Goal: Task Accomplishment & Management: Complete application form

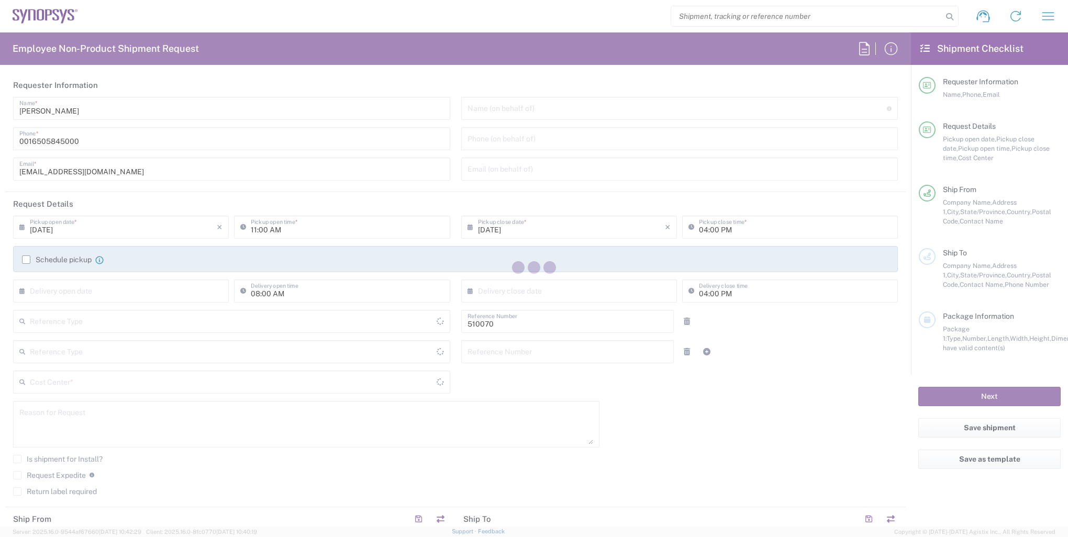
type input "Department"
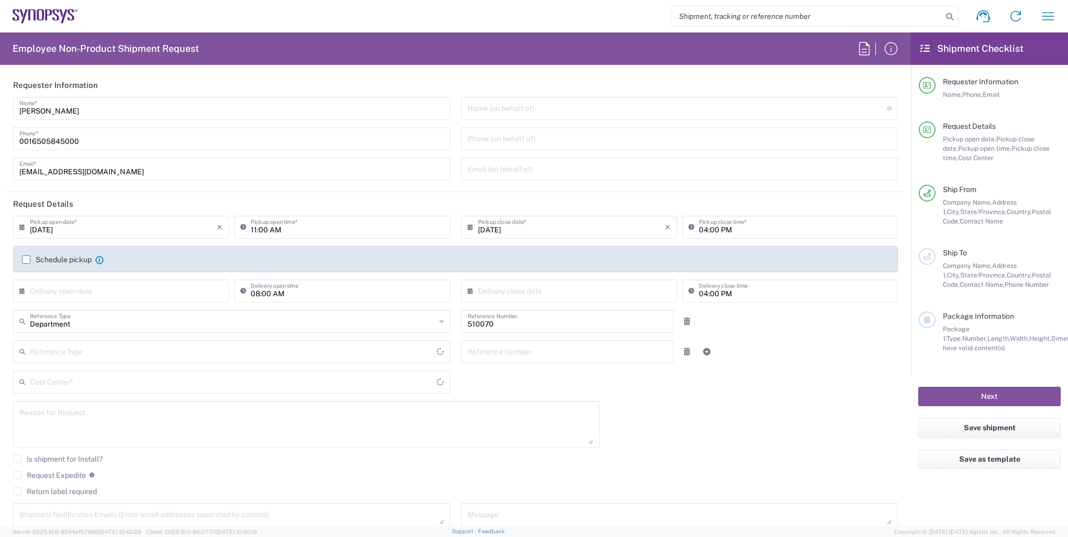
type input "US01, SG, IP-DIG, R&D 510070"
type input "Delivered at Place"
type input "[US_STATE]"
type input "[GEOGRAPHIC_DATA]"
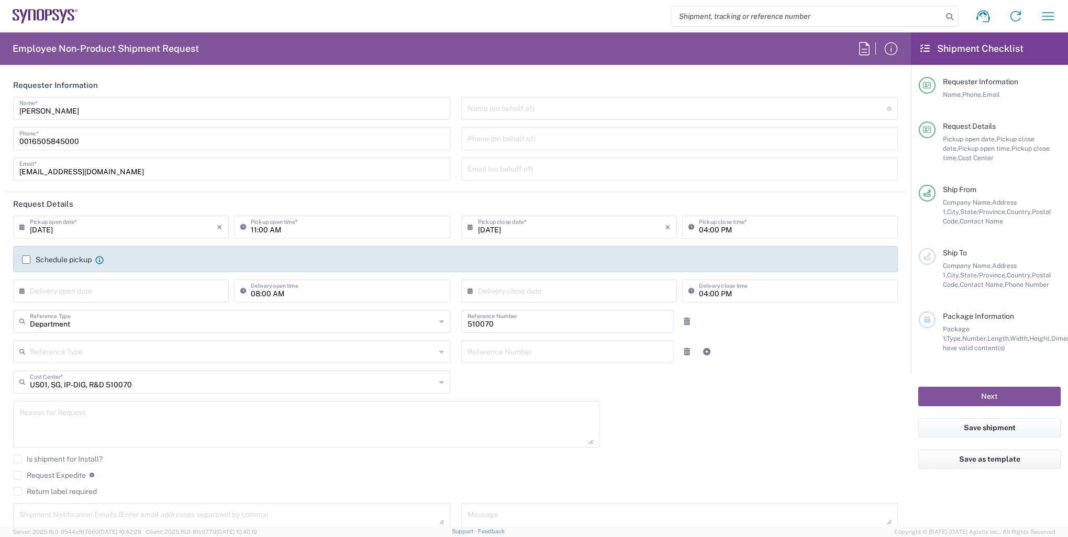
type input "Headquarters USSV"
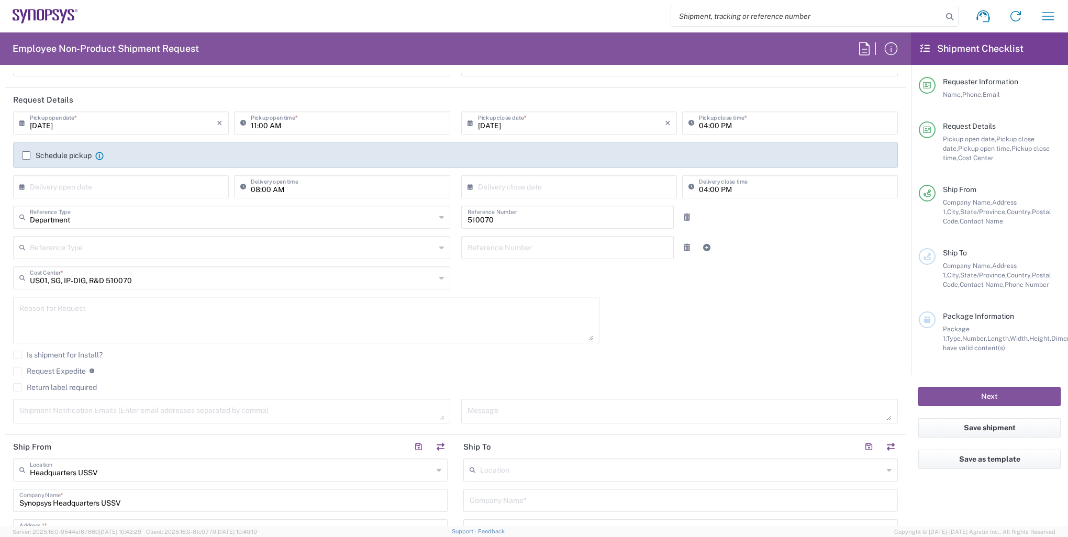
scroll to position [105, 0]
click at [666, 405] on textarea at bounding box center [679, 410] width 424 height 18
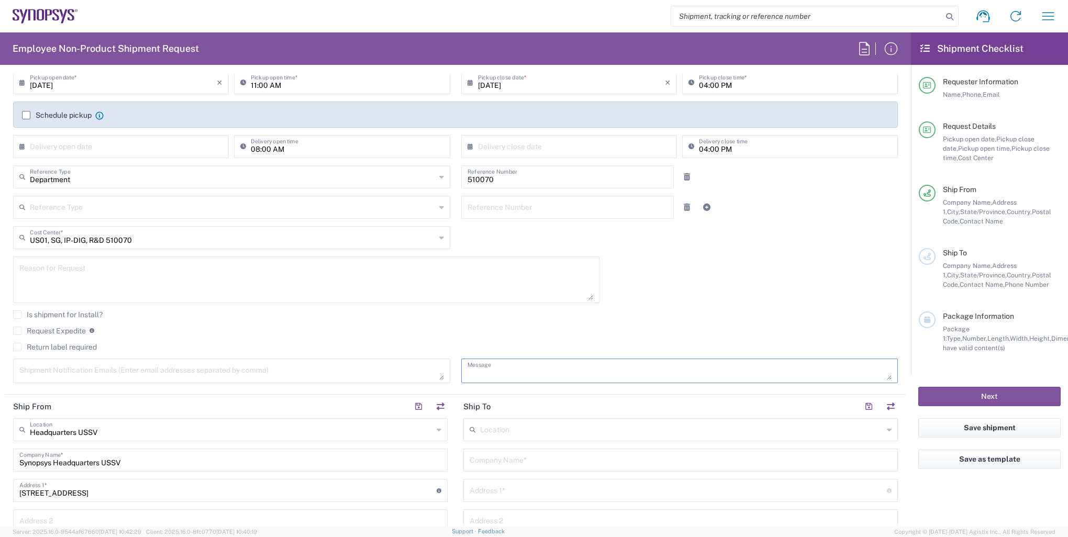
scroll to position [209, 0]
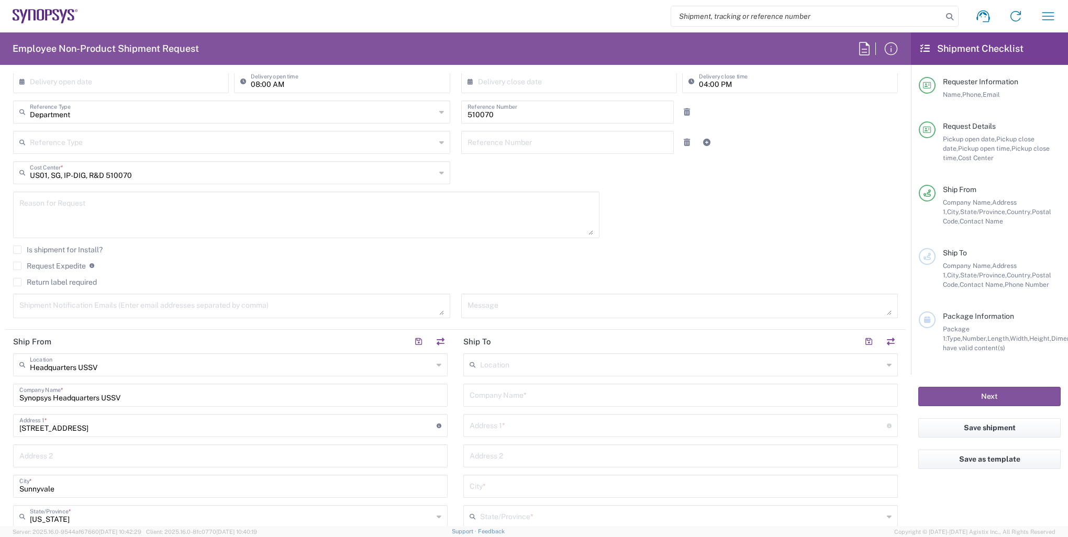
click at [536, 372] on div "Location" at bounding box center [680, 364] width 434 height 23
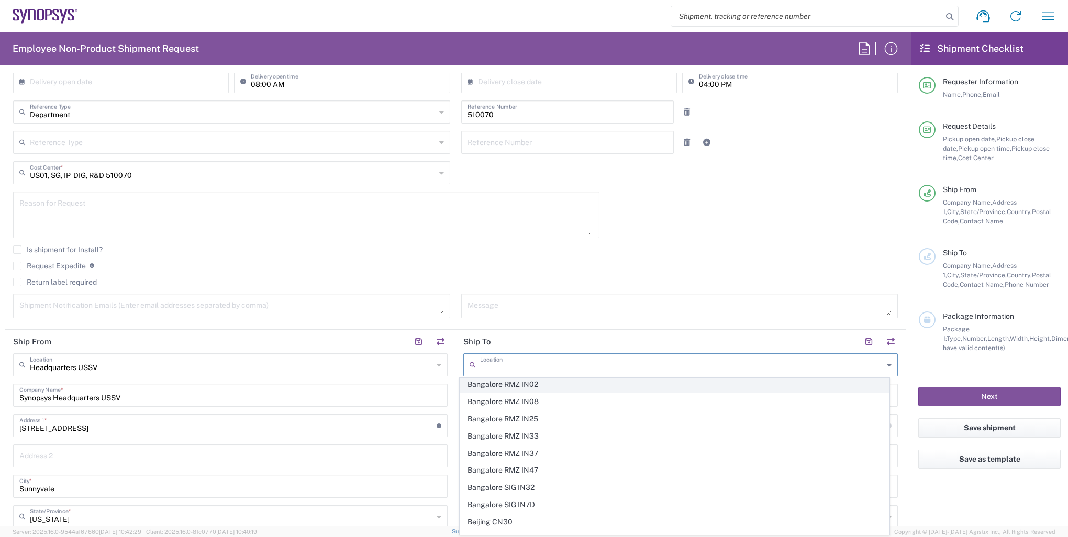
scroll to position [52, 0]
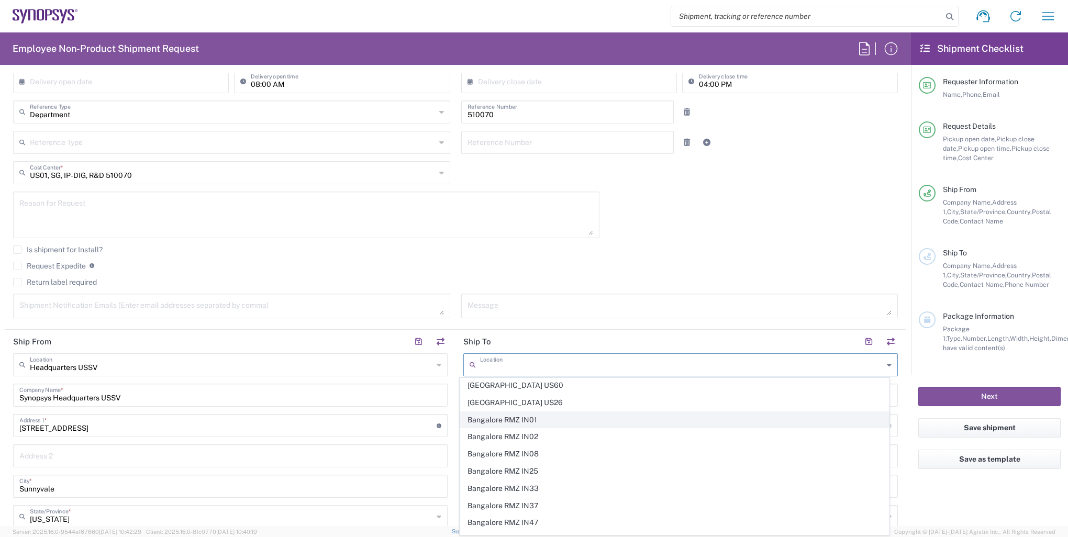
click at [549, 417] on span "Bangalore RMZ IN01" at bounding box center [674, 420] width 428 height 16
type input "Bangalore RMZ IN01"
type input "Synopsys [GEOGRAPHIC_DATA] RMZ IN01"
type input "RMZ Infinity Tower A 3rd 4th and 5th Floor"
type input "[GEOGRAPHIC_DATA][STREET_ADDRESS]"
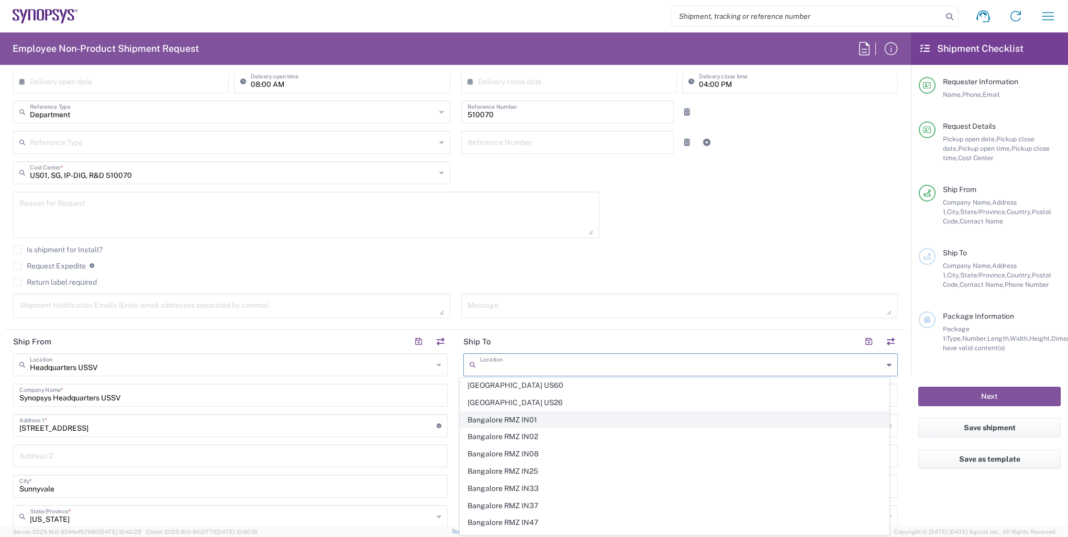
type input "[GEOGRAPHIC_DATA]"
type input "560016"
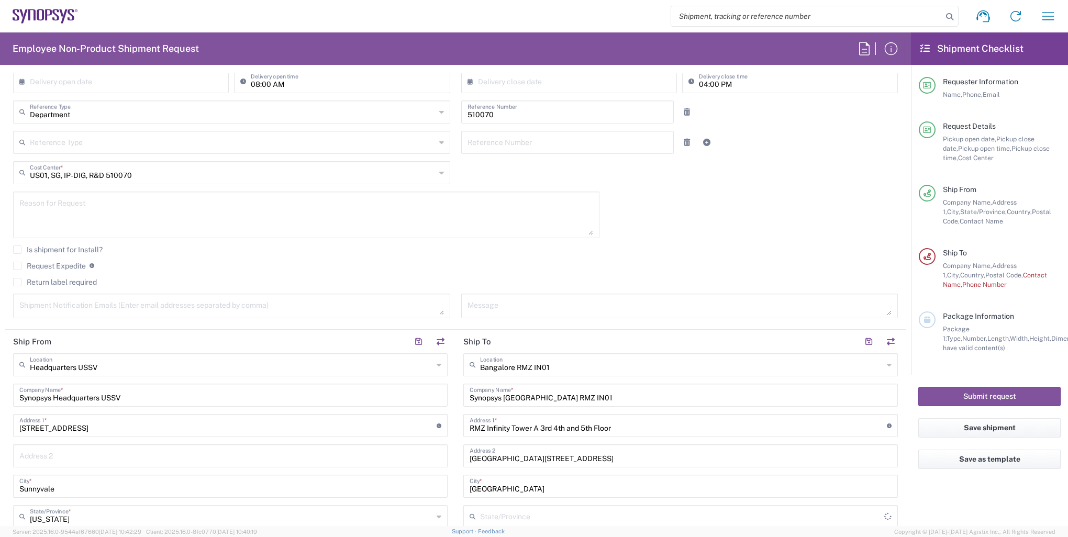
type input "[GEOGRAPHIC_DATA]"
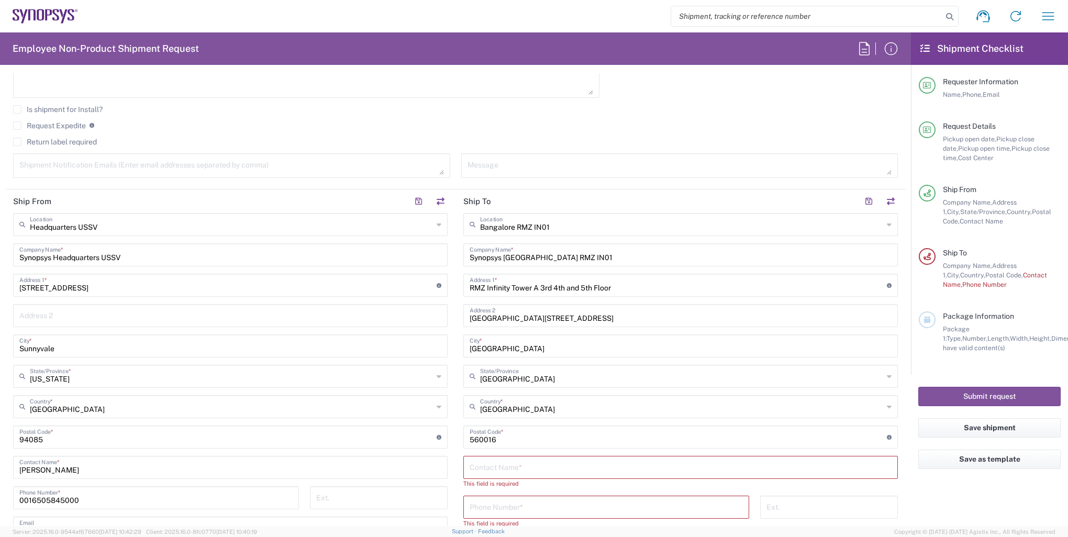
scroll to position [366, 0]
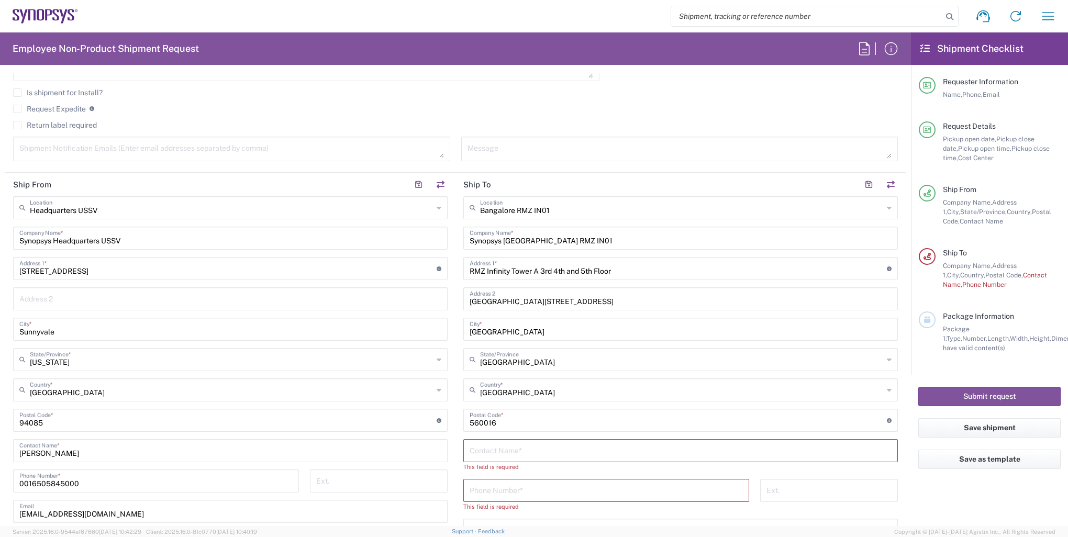
click at [540, 448] on input "text" at bounding box center [680, 450] width 422 height 18
paste input "Tejas [PERSON_NAME]"
type input "Tejas [PERSON_NAME]"
click at [464, 479] on div "Phone Number *" at bounding box center [606, 480] width 286 height 23
paste input "[PHONE_NUMBER]"
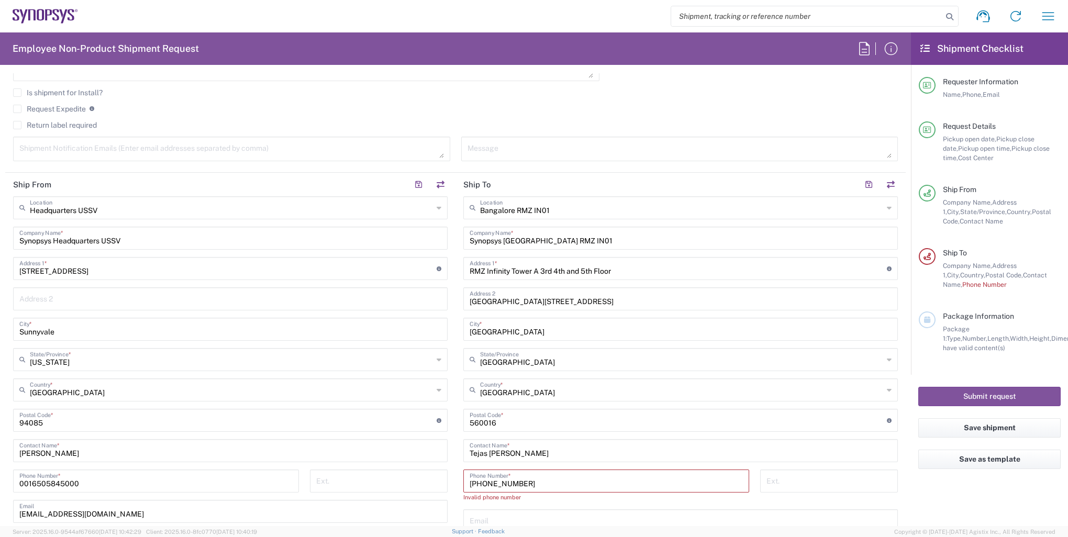
click at [469, 484] on input "[PHONE_NUMBER]" at bounding box center [605, 480] width 273 height 18
click at [579, 485] on input "91.77760.85676" at bounding box center [605, 480] width 273 height 18
click at [473, 481] on input "91.77760.85676" at bounding box center [605, 480] width 273 height 18
click at [494, 481] on input "9177760.85676" at bounding box center [605, 480] width 273 height 18
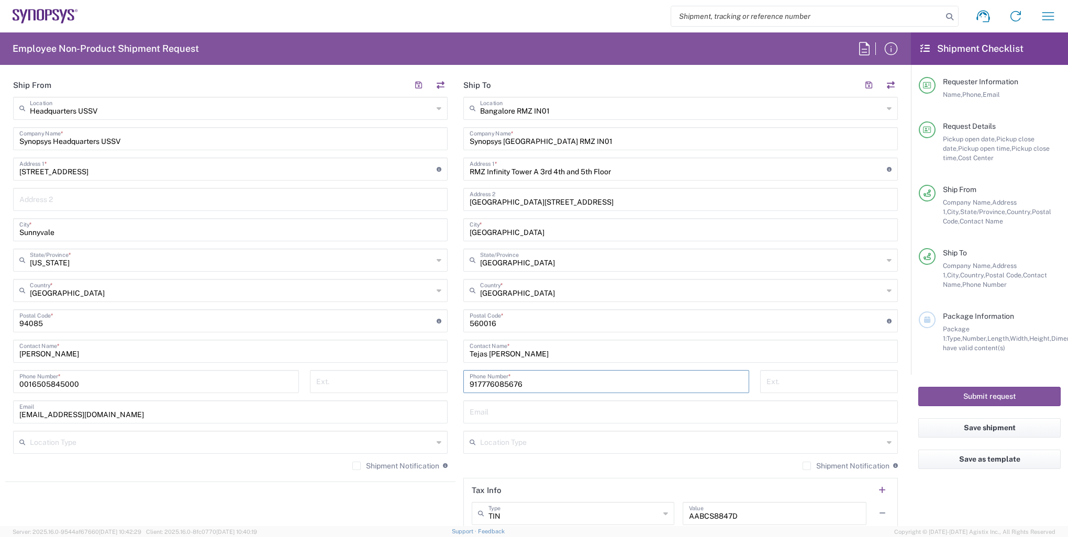
scroll to position [471, 0]
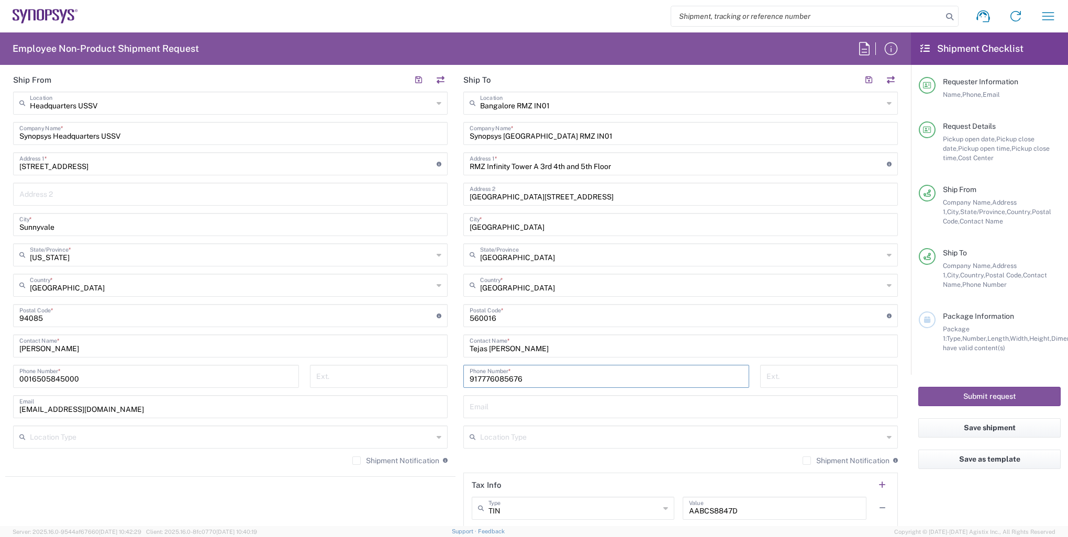
type input "917776085676"
click at [442, 492] on agx-shipment-stop-widget "Ship From Headquarters USSV Location Headquarters [GEOGRAPHIC_DATA] Agrate Bria…" at bounding box center [230, 317] width 450 height 498
click at [496, 402] on input "text" at bounding box center [680, 406] width 422 height 18
paste input "[PERSON_NAME][EMAIL_ADDRESS][DOMAIN_NAME]"
type input "[PERSON_NAME][EMAIL_ADDRESS][DOMAIN_NAME]"
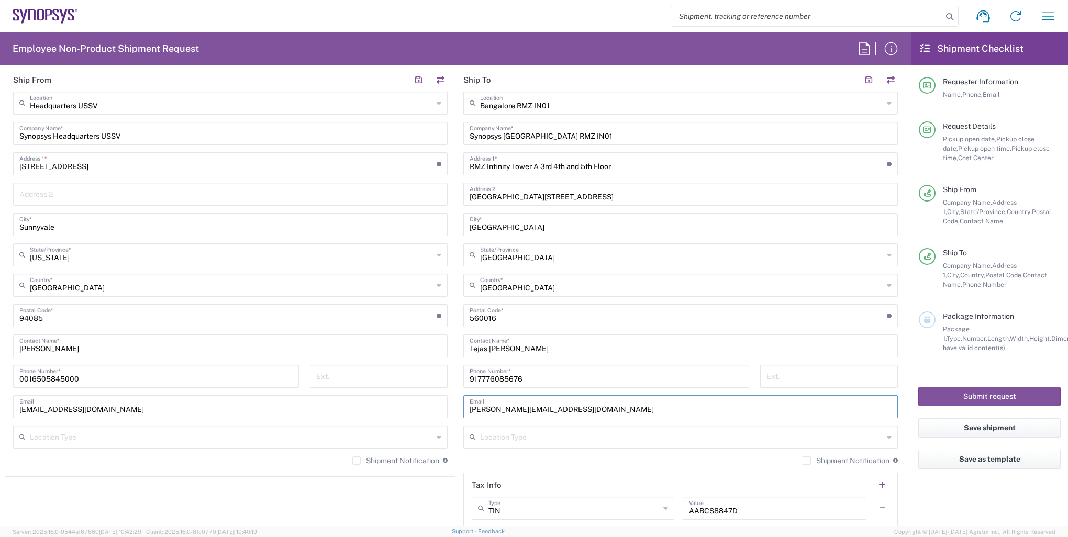
click at [918, 494] on agx-form-checklist "Shipment Checklist Requester Information Name, Phone, Email Request Details Pic…" at bounding box center [989, 278] width 157 height 493
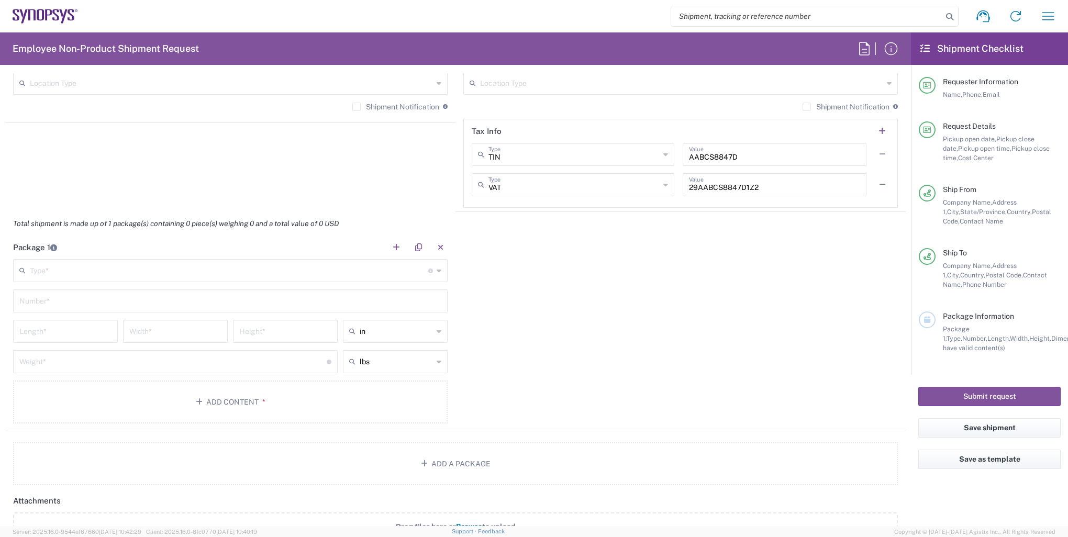
scroll to position [837, 0]
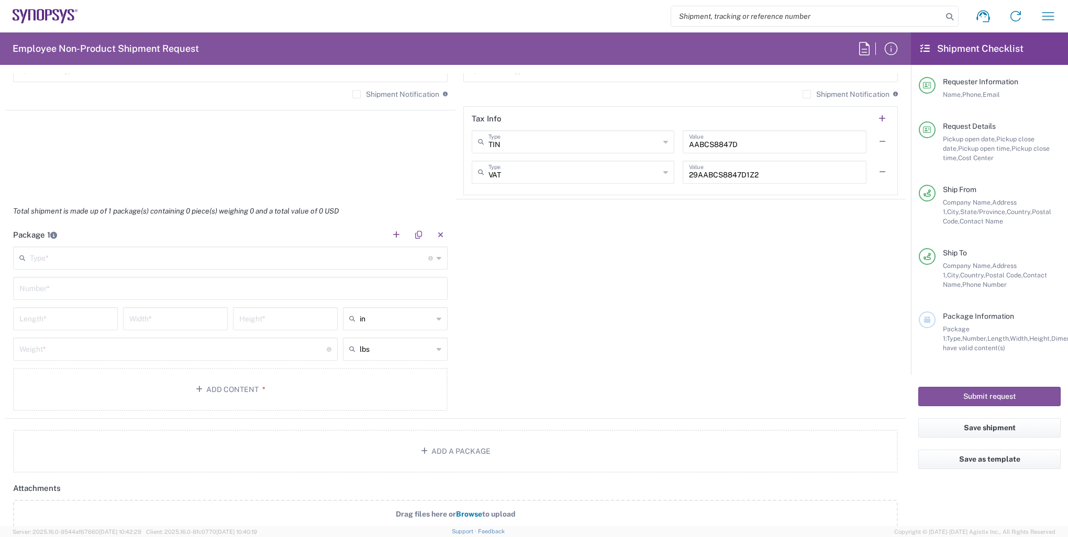
click at [326, 260] on input "text" at bounding box center [229, 257] width 398 height 18
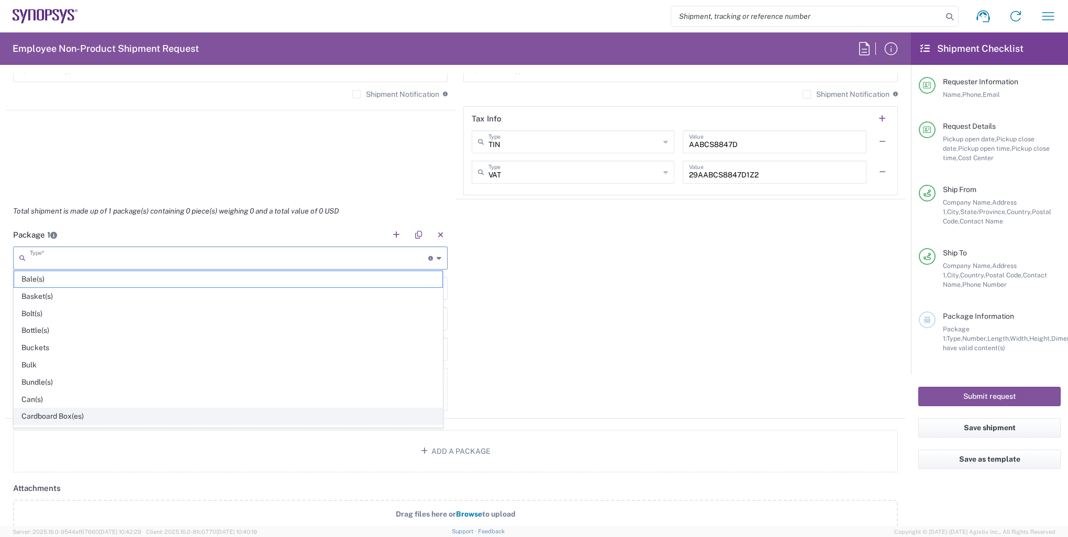
click at [61, 412] on span "Cardboard Box(es)" at bounding box center [228, 416] width 428 height 16
type input "Cardboard Box(es)"
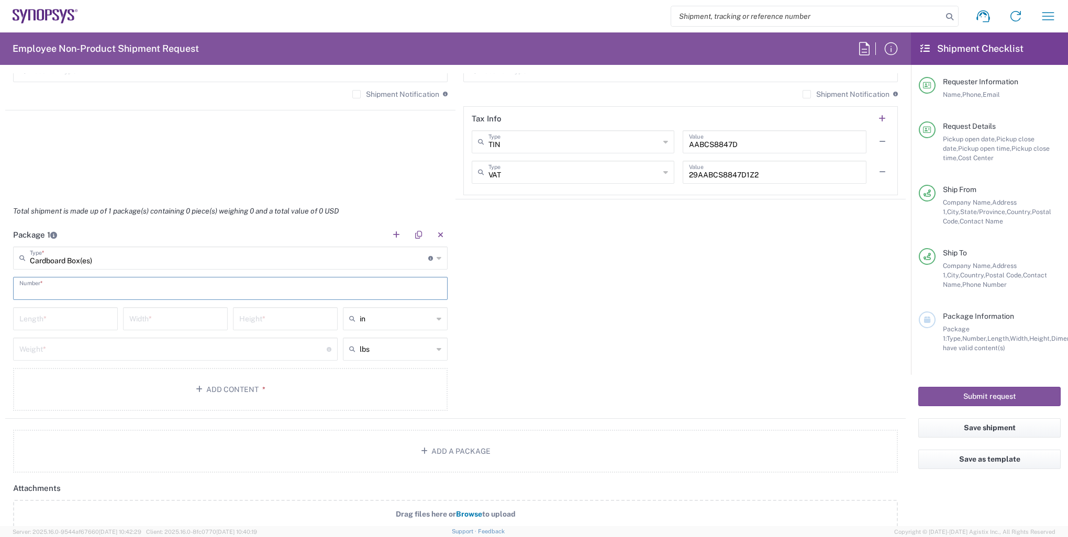
click at [75, 282] on input "text" at bounding box center [230, 287] width 422 height 18
type input "1"
click at [77, 313] on input "number" at bounding box center [65, 318] width 92 height 18
type input "11"
click at [167, 318] on input "number" at bounding box center [175, 318] width 92 height 18
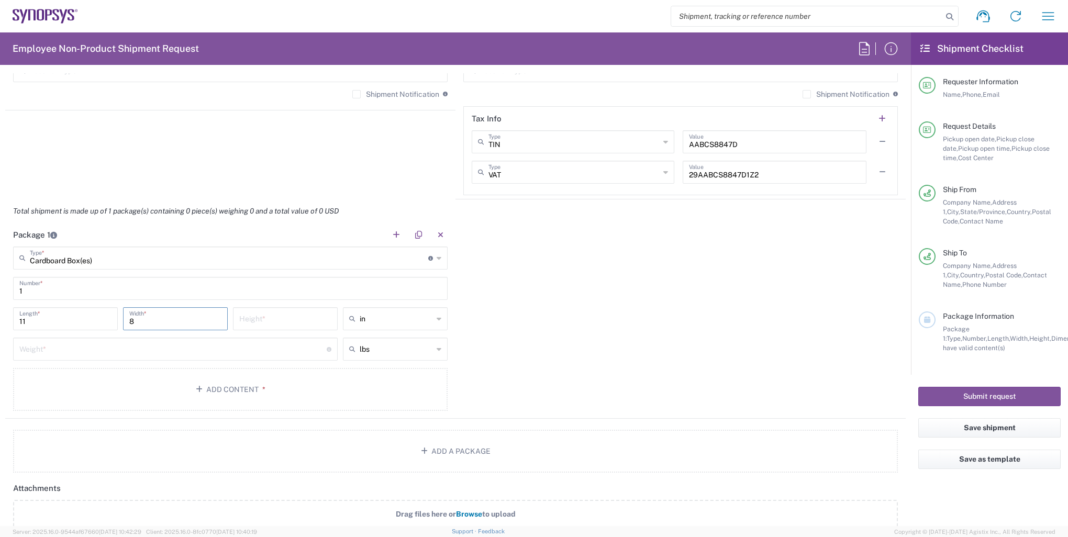
type input "8"
click at [288, 319] on input "number" at bounding box center [285, 318] width 92 height 18
type input "4"
click at [575, 338] on div "Package 1 Cardboard Box(es) Type * Material used to package goods Bale(s) Baske…" at bounding box center [455, 321] width 900 height 196
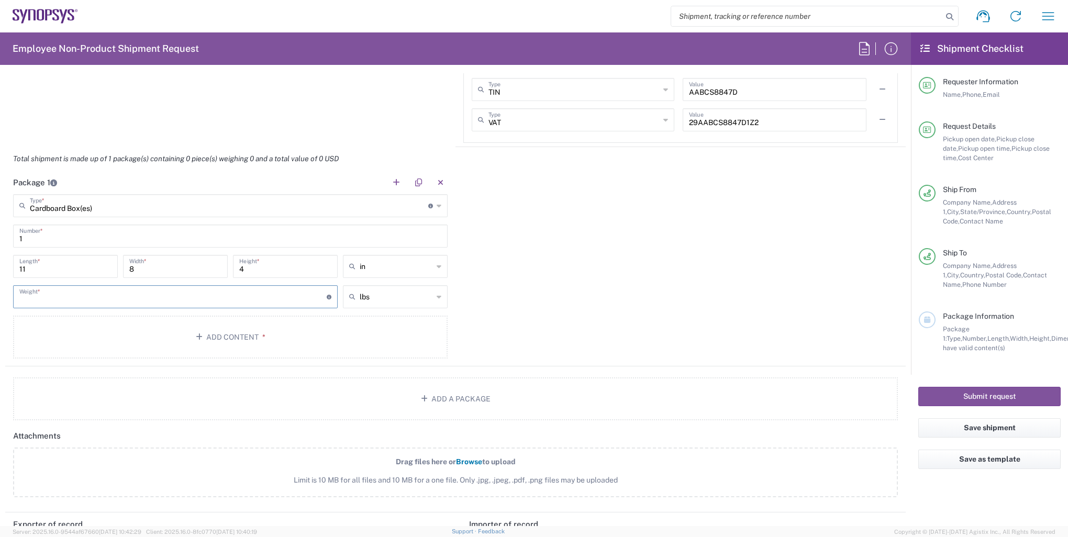
click at [177, 301] on input "number" at bounding box center [172, 296] width 307 height 18
type input "5"
click at [643, 358] on div "Package 1 Cardboard Box(es) Type * Material used to package goods Bale(s) Baske…" at bounding box center [455, 269] width 900 height 196
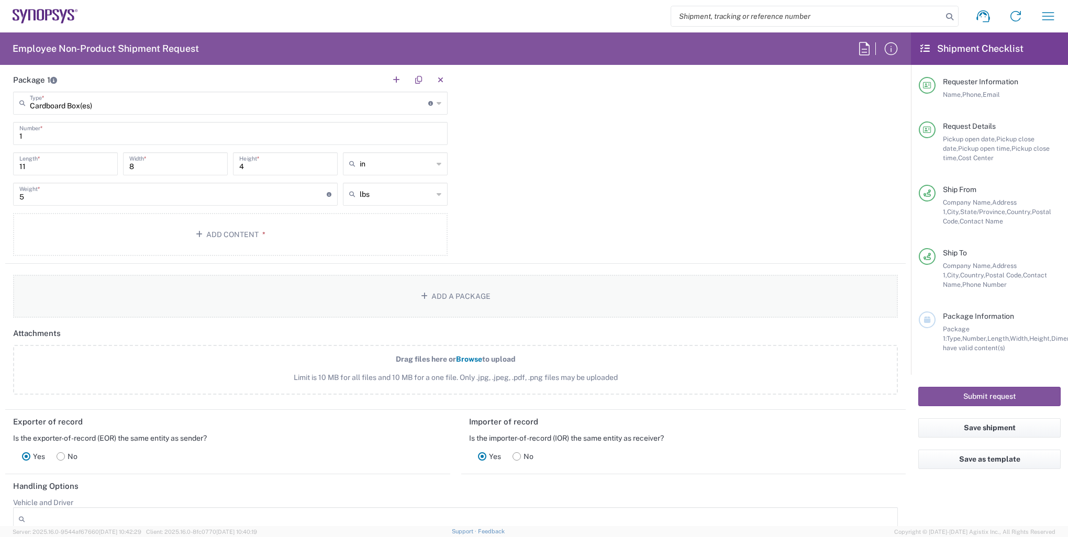
scroll to position [994, 0]
click at [250, 229] on button "Add Content *" at bounding box center [230, 232] width 434 height 43
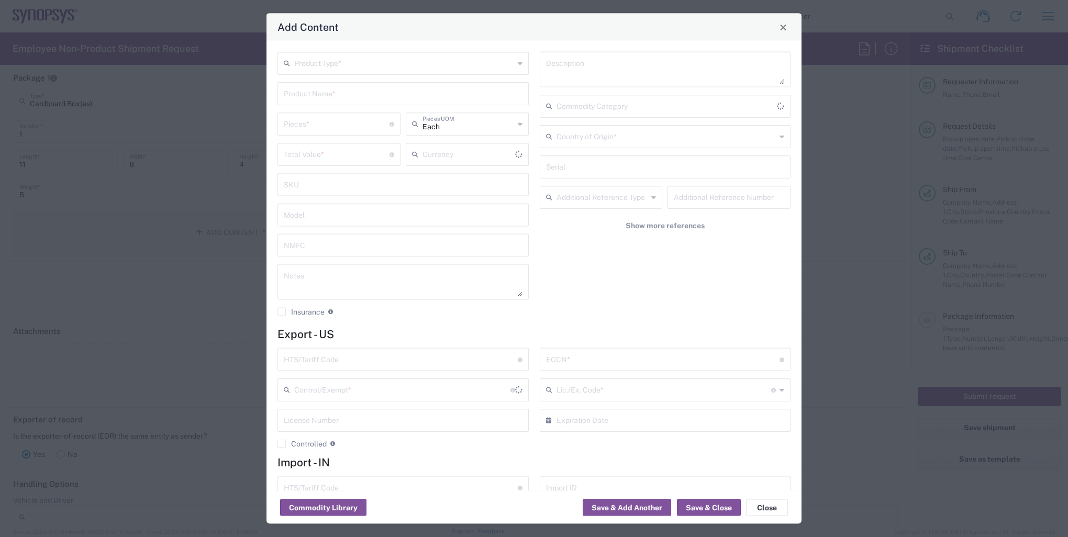
type input "US Dollar"
click at [360, 58] on input "text" at bounding box center [404, 62] width 220 height 18
click at [327, 98] on span "General Commodity" at bounding box center [400, 103] width 245 height 16
type input "General Commodity"
click at [371, 96] on input "text" at bounding box center [403, 93] width 239 height 18
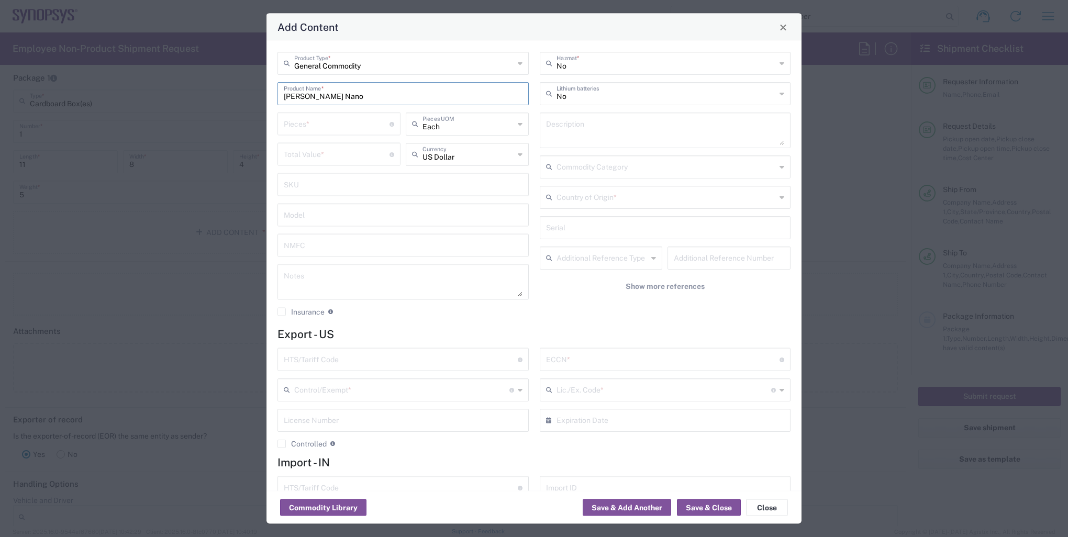
type input "[PERSON_NAME] Nano"
click at [568, 133] on textarea at bounding box center [665, 130] width 239 height 29
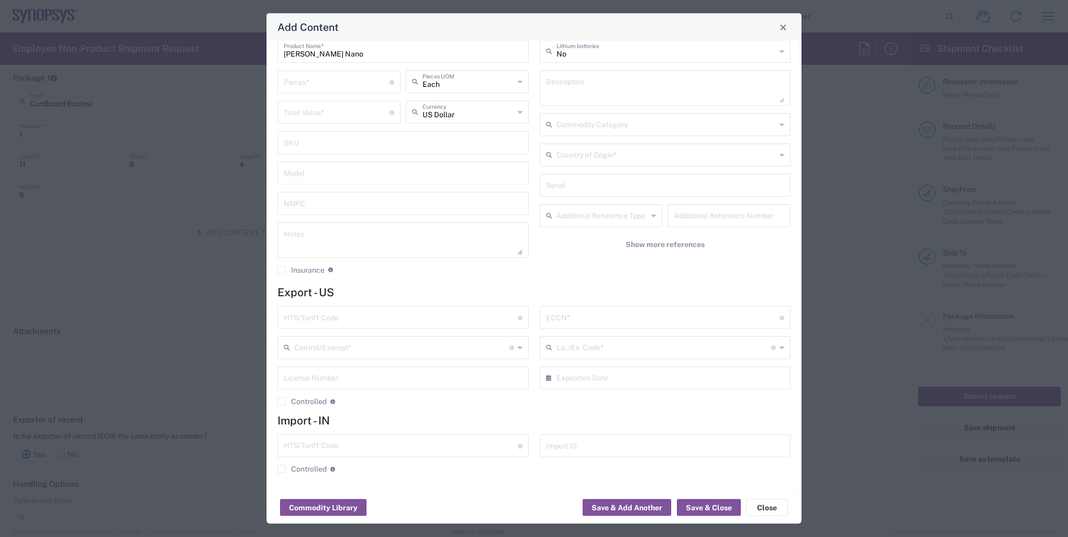
click at [454, 26] on div "Add Content" at bounding box center [533, 27] width 535 height 27
click at [576, 313] on input "text" at bounding box center [663, 317] width 234 height 18
paste input "5A992.C"
type input "5A992.C"
click at [886, 500] on div "Add Content General Commodity Product Type * [PERSON_NAME] Nano Product Name * …" at bounding box center [534, 268] width 1068 height 537
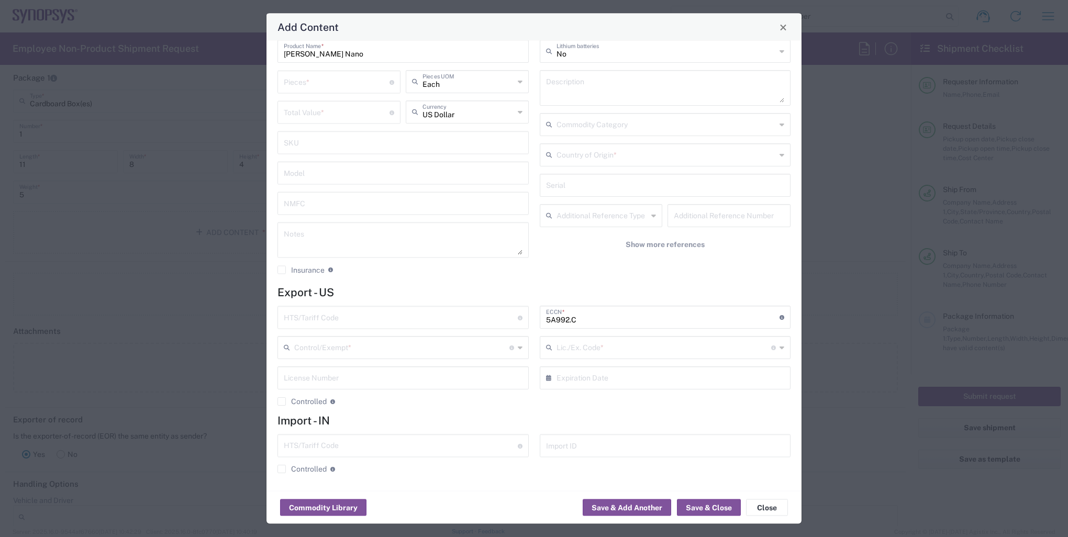
click at [452, 20] on div "Add Content" at bounding box center [533, 27] width 535 height 27
click at [570, 352] on input "text" at bounding box center [663, 347] width 215 height 18
paste input "8471.50.0150"
click at [579, 349] on input "8471.50.0150" at bounding box center [663, 347] width 215 height 18
click at [567, 349] on input "8471.500150" at bounding box center [663, 347] width 215 height 18
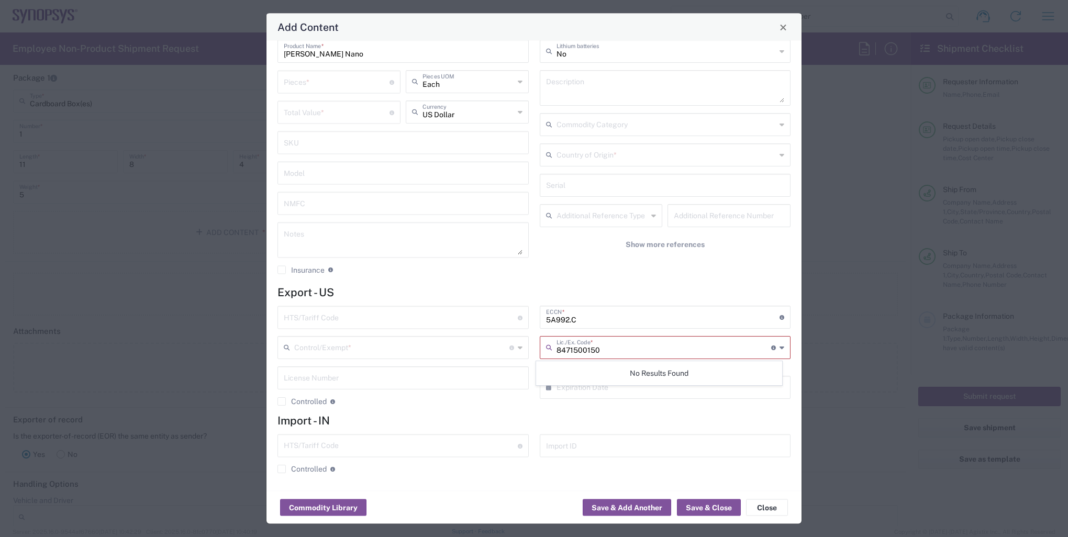
type input "8471500150"
click at [648, 270] on div "No Hazmat * No Lithium batteries Description Commodity Category Country of Orig…" at bounding box center [665, 146] width 262 height 272
click at [611, 355] on input "text" at bounding box center [663, 347] width 215 height 18
click at [611, 353] on input "text" at bounding box center [663, 347] width 215 height 18
paste input "8471.50.0150"
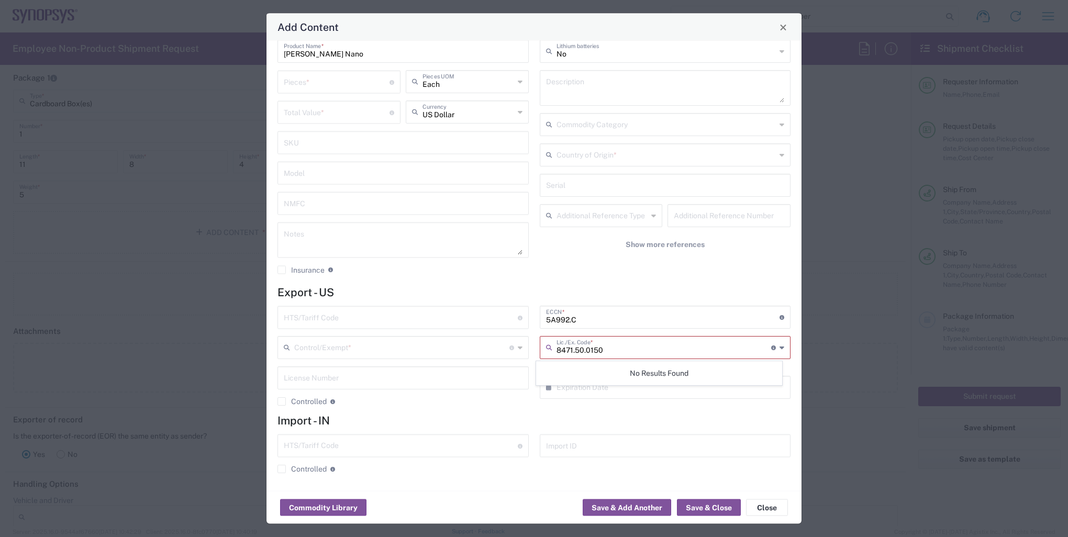
click at [624, 343] on input "8471.50.0150" at bounding box center [663, 347] width 215 height 18
type input "8471.50.0150"
click at [625, 314] on input "5A992.C" at bounding box center [663, 317] width 234 height 18
click at [548, 262] on div "No Hazmat * No Lithium batteries Description Commodity Category Country of Orig…" at bounding box center [665, 146] width 262 height 272
click at [417, 374] on input "text" at bounding box center [403, 377] width 239 height 18
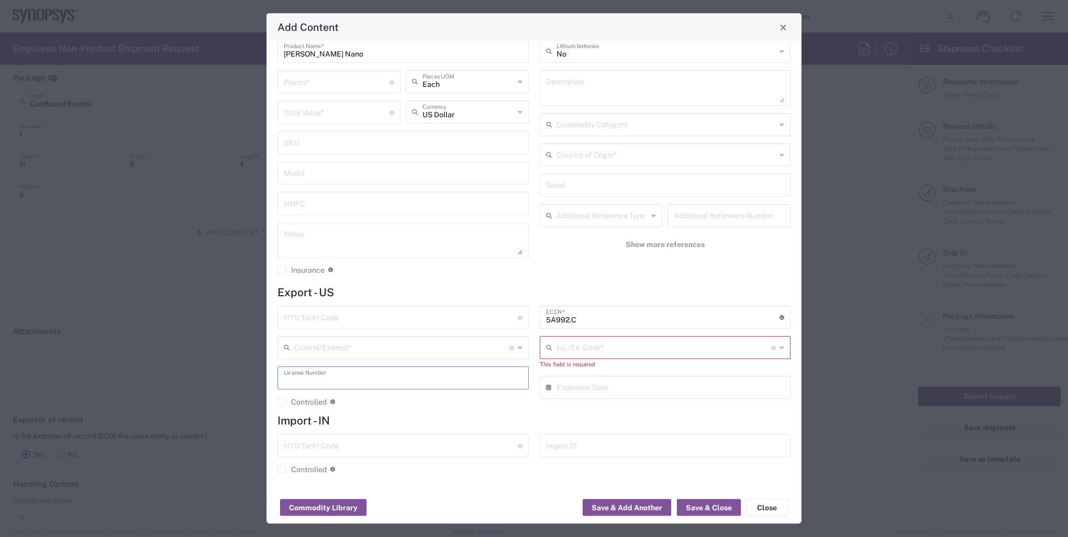
click at [378, 303] on form "Export - US HTS/Tariff Code Obtain HTS from vendor if product is purchased. 10-…" at bounding box center [533, 384] width 513 height 196
click at [670, 356] on div "Lic./Ex. Code * License type for shipping controlled goods or the EEI filing ex…" at bounding box center [665, 347] width 251 height 23
click at [573, 349] on input "text" at bounding box center [663, 347] width 215 height 18
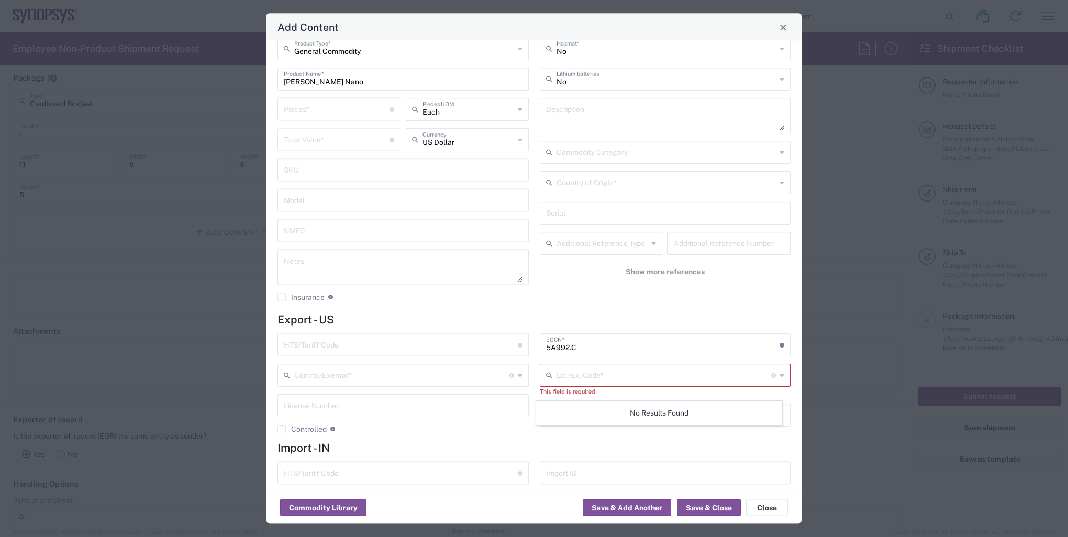
scroll to position [0, 0]
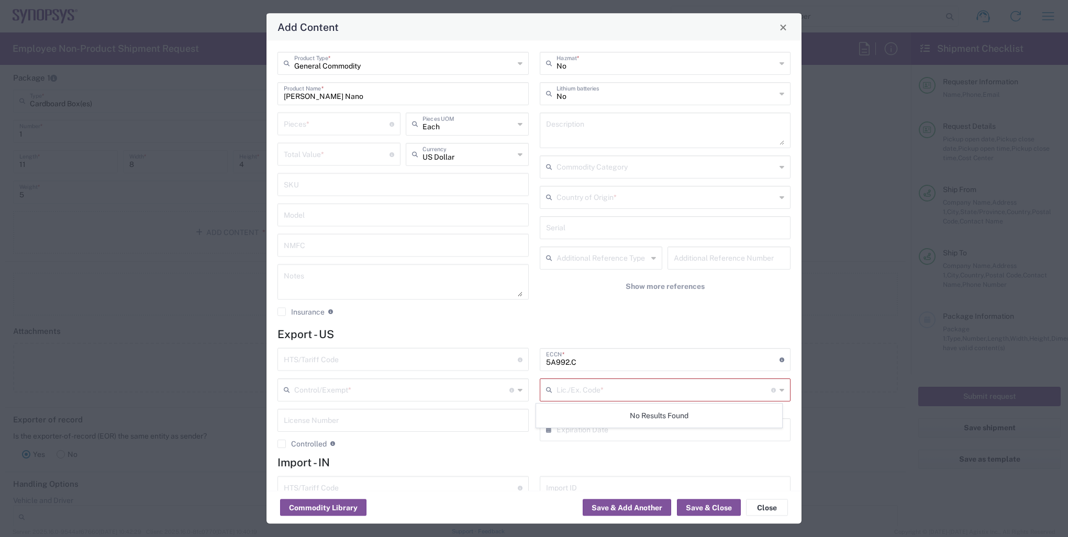
click at [336, 125] on input "number" at bounding box center [337, 123] width 106 height 18
type input "1"
click at [343, 158] on input "number" at bounding box center [337, 153] width 106 height 18
type input "349"
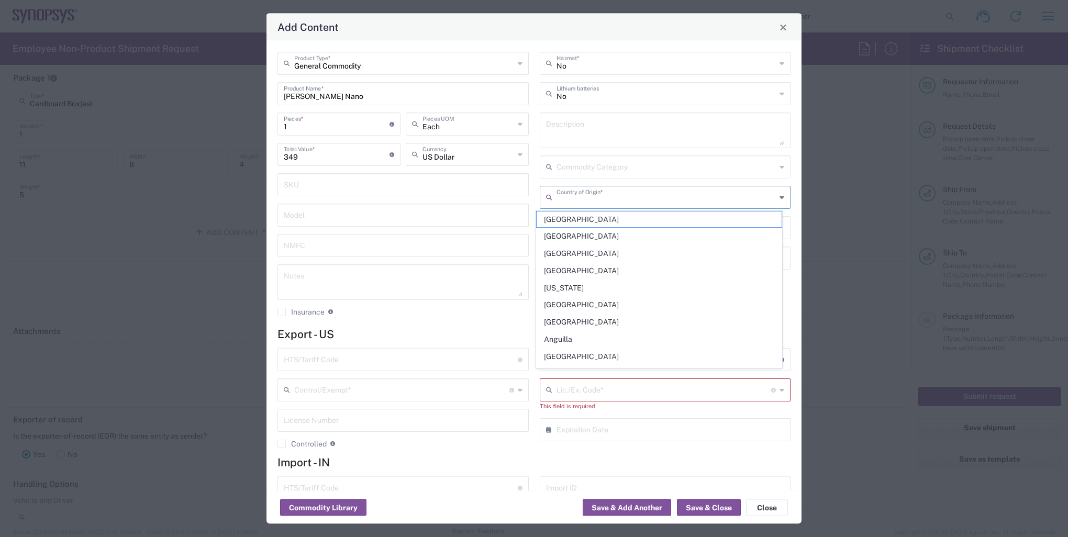
click at [588, 195] on input "text" at bounding box center [666, 196] width 220 height 18
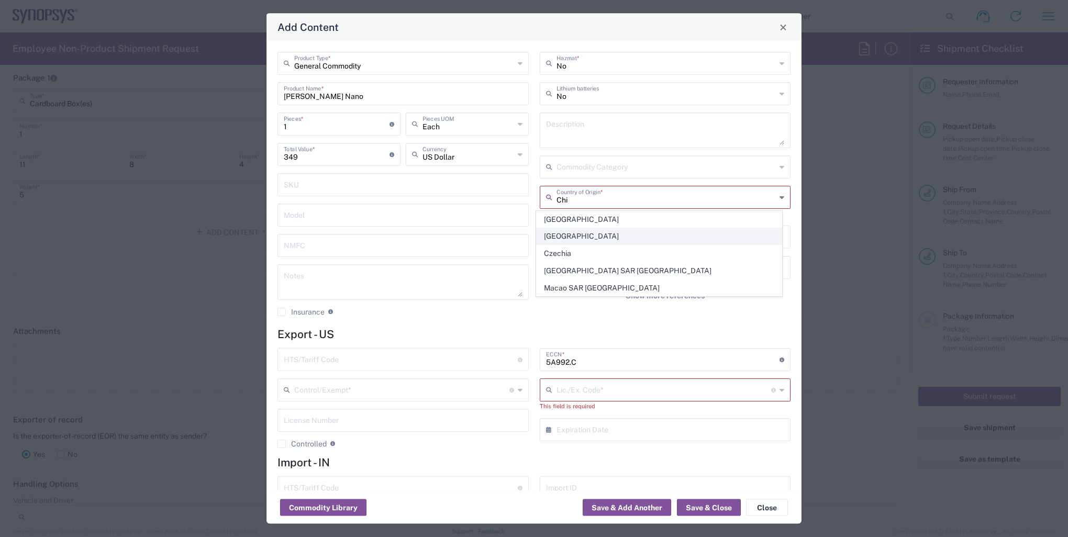
click at [573, 238] on span "[GEOGRAPHIC_DATA]" at bounding box center [658, 236] width 245 height 16
type input "[GEOGRAPHIC_DATA]"
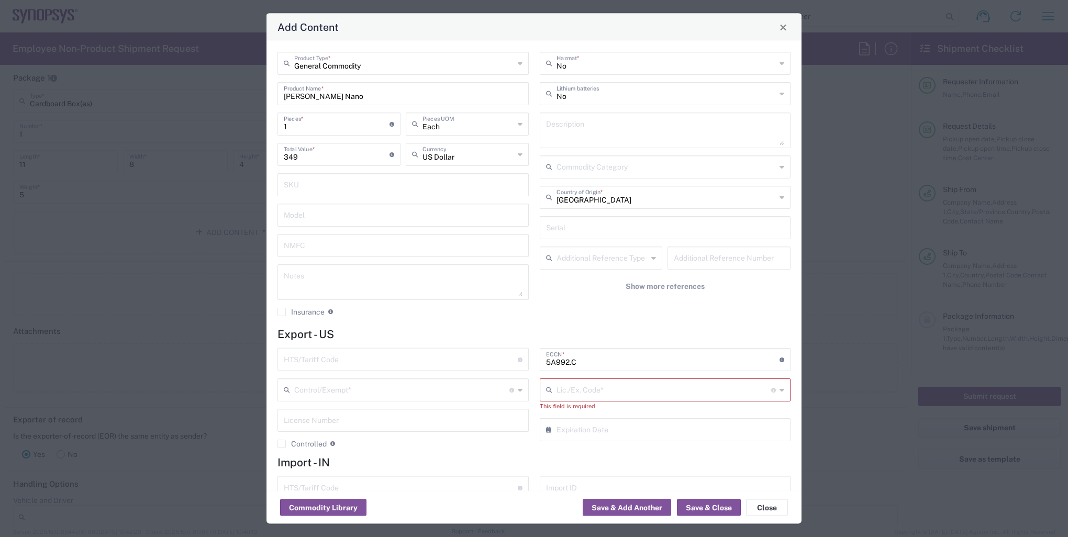
click at [632, 471] on form "Export - US HTS/Tariff Code Obtain HTS from vendor if product is purchased. 10-…" at bounding box center [533, 426] width 513 height 196
click at [615, 391] on input "text" at bounding box center [663, 389] width 215 height 18
drag, startPoint x: 578, startPoint y: 365, endPoint x: 535, endPoint y: 361, distance: 42.6
click at [540, 361] on div "5A992.C ECCN * Obtain ECCN from vendor if product is purchased. Export Control …" at bounding box center [665, 359] width 251 height 23
click at [607, 390] on input "text" at bounding box center [663, 389] width 215 height 18
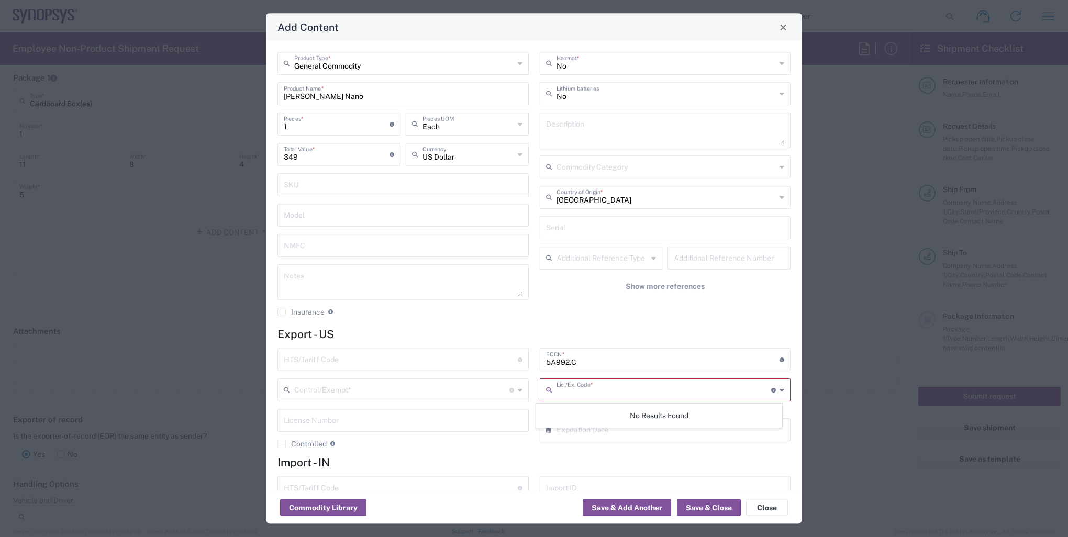
paste input "5A992.C"
type input "5A992.C"
click at [588, 447] on div "5A992.C ECCN * Obtain ECCN from vendor if product is purchased. Export Control …" at bounding box center [665, 402] width 262 height 108
click at [770, 390] on div "Lic./Ex. Code * License type for shipping controlled goods or the EEI filing ex…" at bounding box center [665, 389] width 251 height 23
click at [660, 421] on div "No Results Found" at bounding box center [659, 415] width 246 height 24
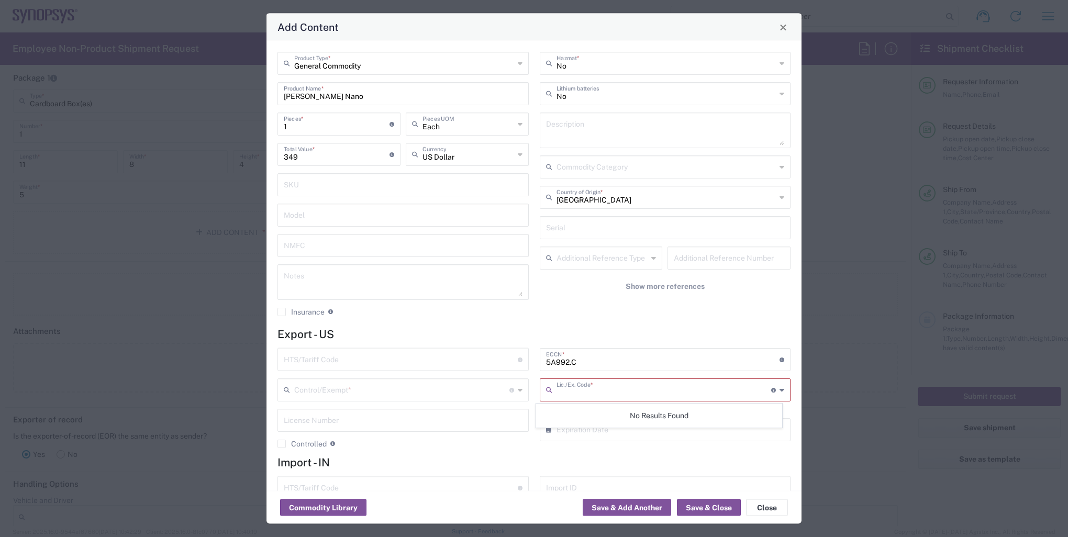
click at [569, 391] on input "text" at bounding box center [663, 389] width 215 height 18
paste input "5A992.C"
type input "5A992.C"
drag, startPoint x: 593, startPoint y: 390, endPoint x: 528, endPoint y: 387, distance: 65.0
click at [528, 387] on div "HTS/Tariff Code Obtain HTS from vendor if product is purchased. 10-digit U.S. i…" at bounding box center [534, 402] width 524 height 108
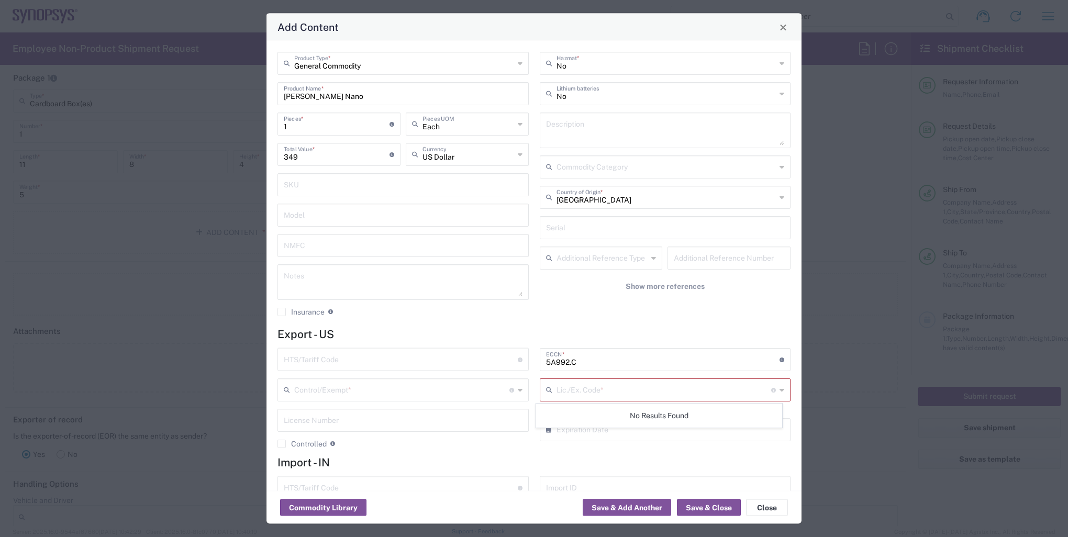
click at [356, 226] on div "General Commodity Product Type * [PERSON_NAME] Nano Product Name * 1 Pieces * N…" at bounding box center [403, 188] width 262 height 272
click at [865, 457] on div "Add Content General Commodity Product Type * [PERSON_NAME] Nano Product Name * …" at bounding box center [534, 268] width 1068 height 537
click at [352, 383] on input "text" at bounding box center [401, 389] width 215 height 18
click at [784, 22] on button "Close" at bounding box center [783, 27] width 15 height 15
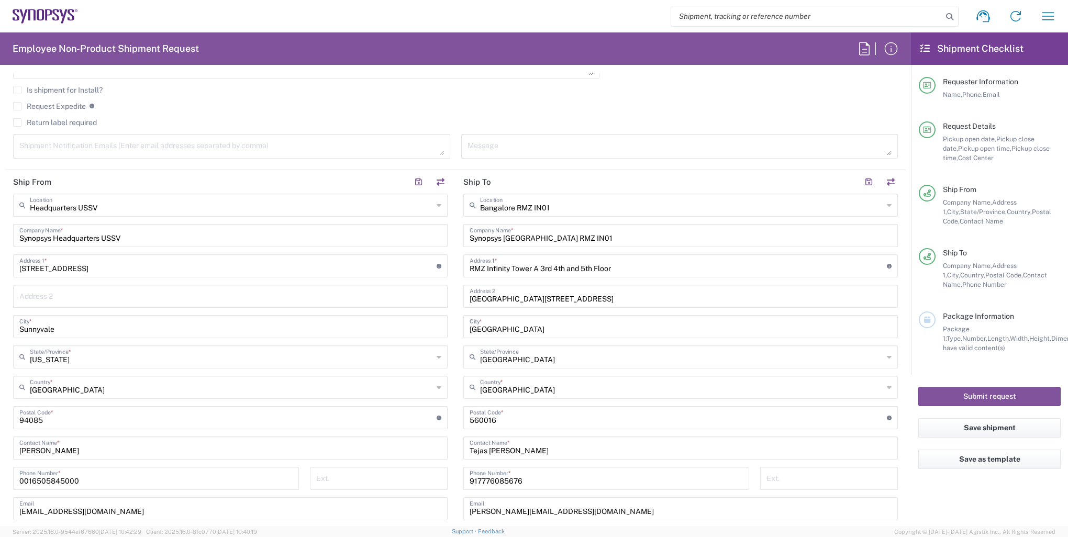
scroll to position [419, 0]
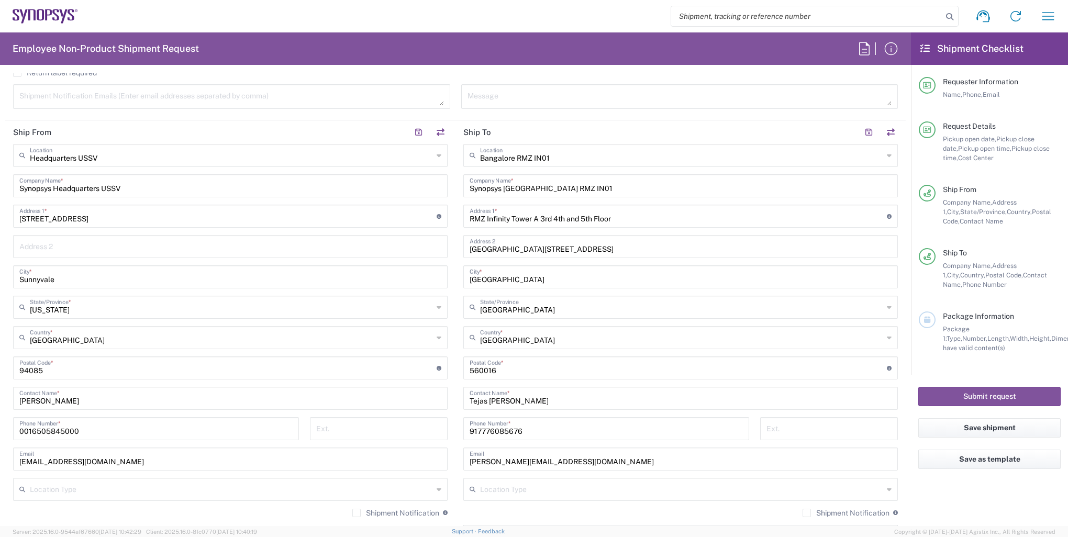
click at [245, 229] on div "Headquarters USSV Location Headquarters [GEOGRAPHIC_DATA] Agrate Brianza IT01 […" at bounding box center [230, 334] width 434 height 381
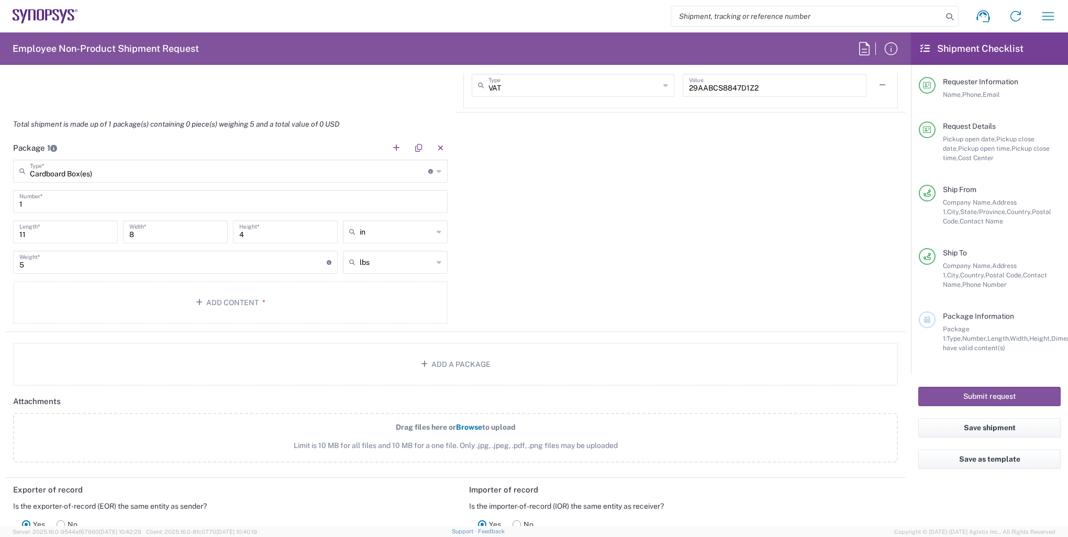
scroll to position [942, 0]
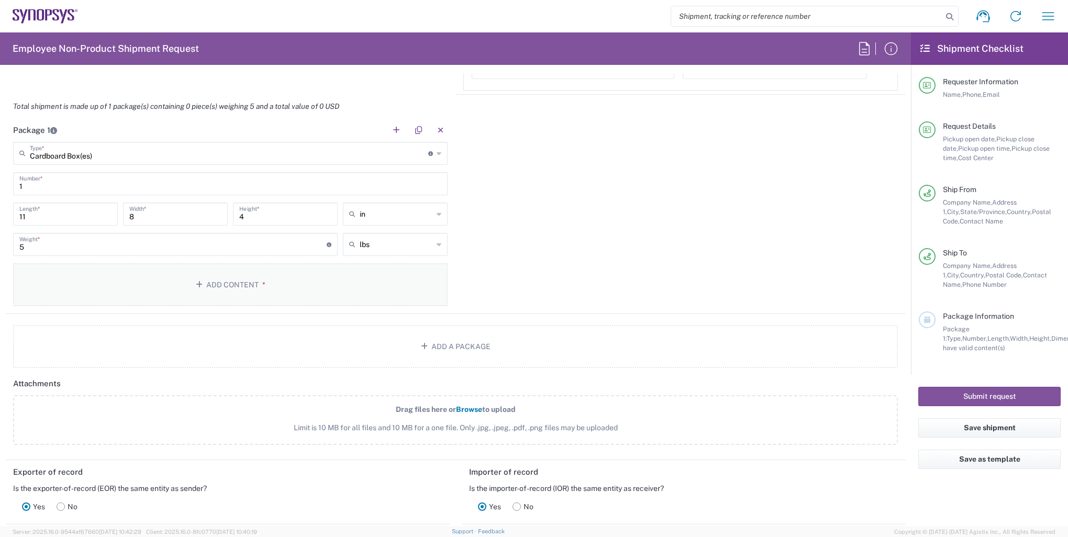
click at [232, 287] on button "Add Content *" at bounding box center [230, 284] width 434 height 43
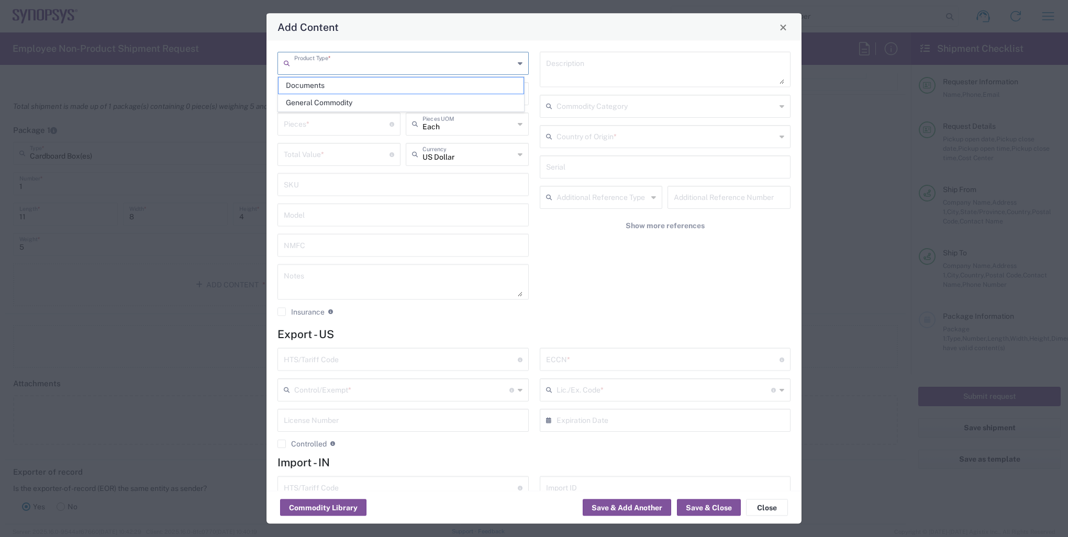
click at [347, 66] on input "text" at bounding box center [404, 62] width 220 height 18
click at [345, 100] on span "General Commodity" at bounding box center [400, 103] width 245 height 16
type input "General Commodity"
click at [359, 94] on input "text" at bounding box center [403, 93] width 239 height 18
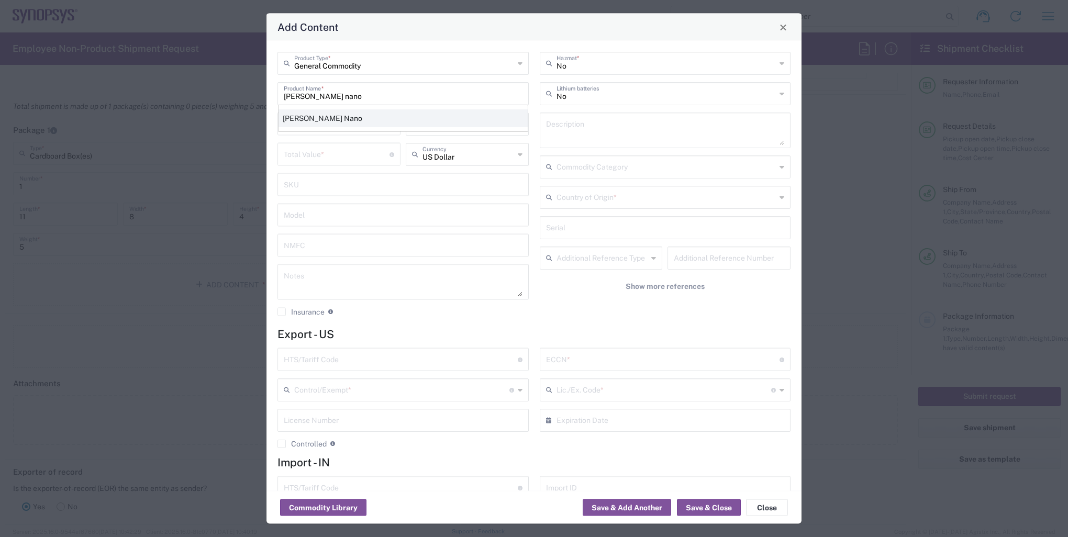
click at [333, 113] on div "[PERSON_NAME] Nano" at bounding box center [402, 118] width 249 height 18
type input "[PERSON_NAME] Nano"
type input "945-13766-0000-000"
type input "8471.50.0150"
type input "BIS"
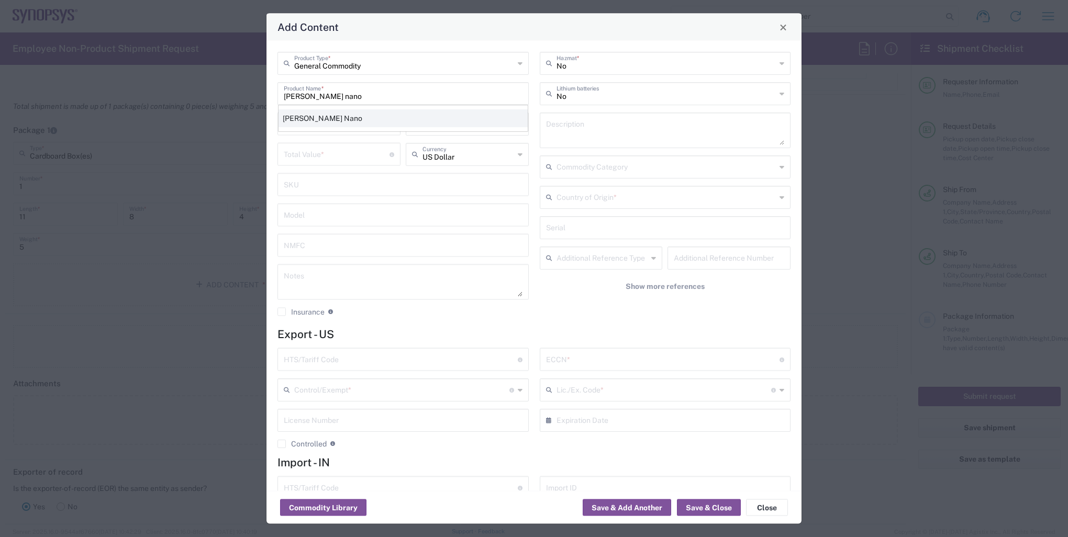
type input "5A992.C"
type input "NLR - No License Required"
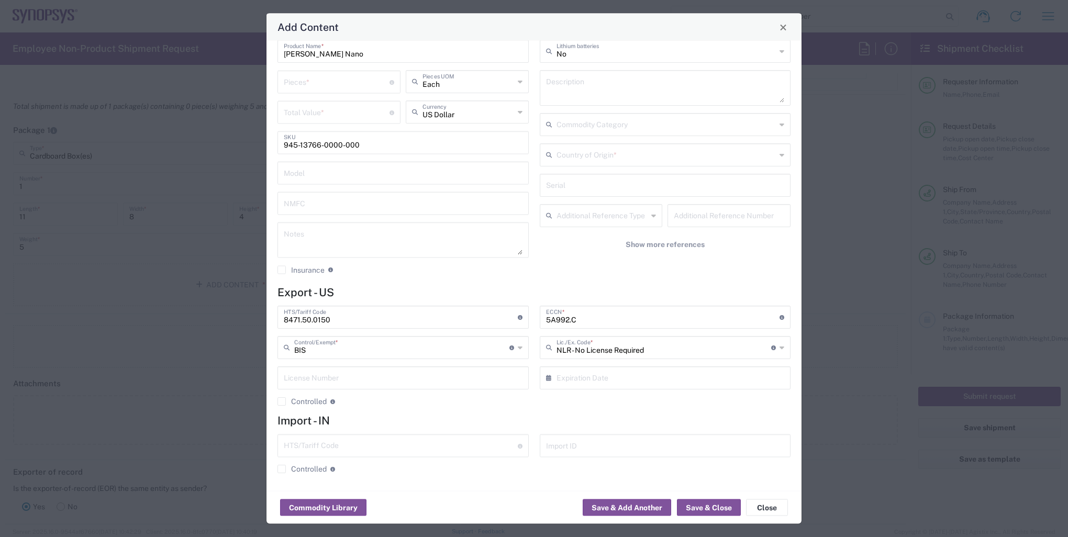
click at [393, 28] on div "Add Content" at bounding box center [533, 27] width 535 height 27
click at [324, 83] on input "number" at bounding box center [337, 81] width 106 height 18
type input "1"
click at [329, 118] on input "number" at bounding box center [337, 112] width 106 height 18
type input "349"
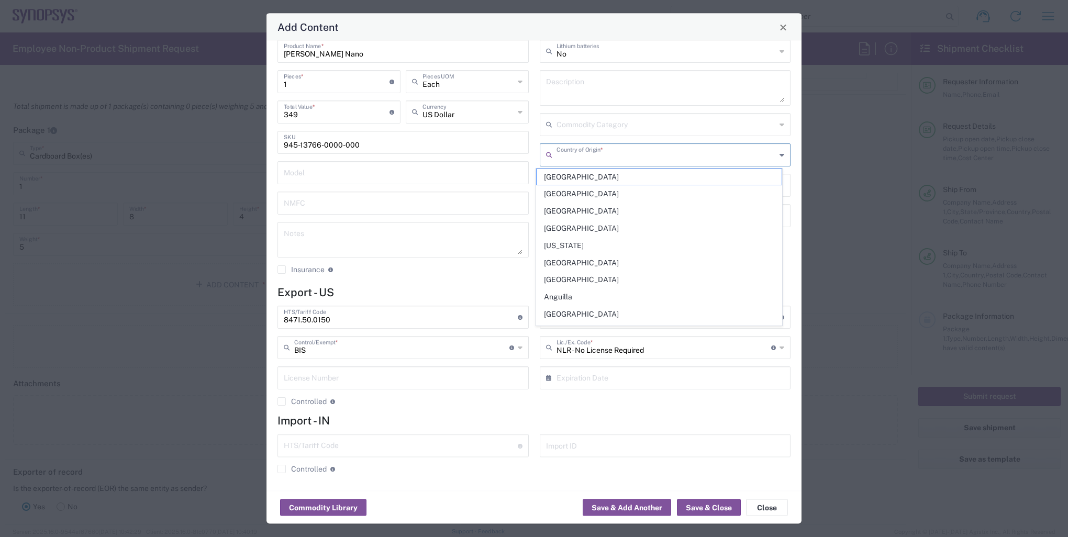
click at [624, 151] on input "text" at bounding box center [666, 154] width 220 height 18
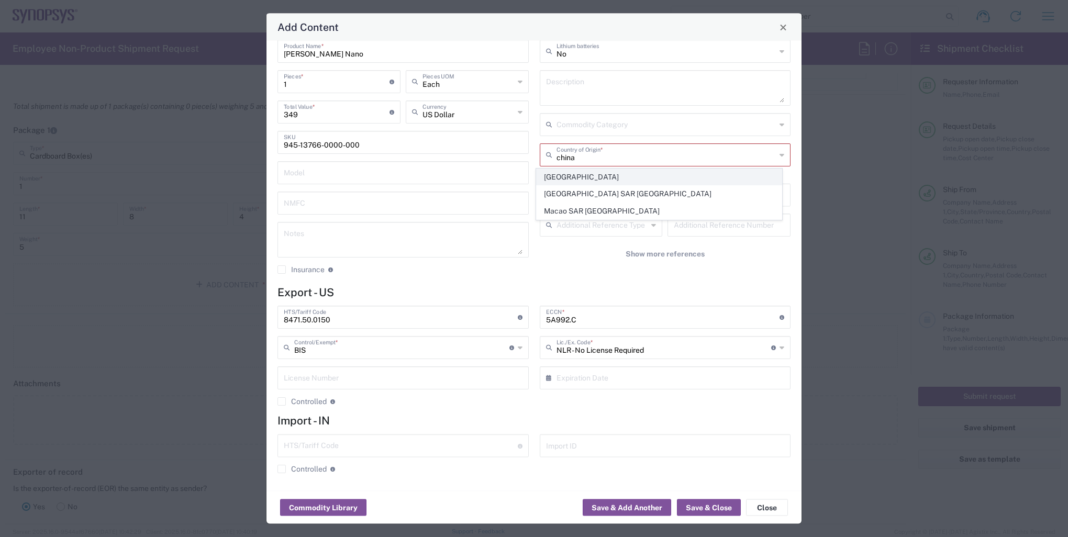
click at [592, 174] on span "[GEOGRAPHIC_DATA]" at bounding box center [658, 177] width 245 height 16
type input "[GEOGRAPHIC_DATA]"
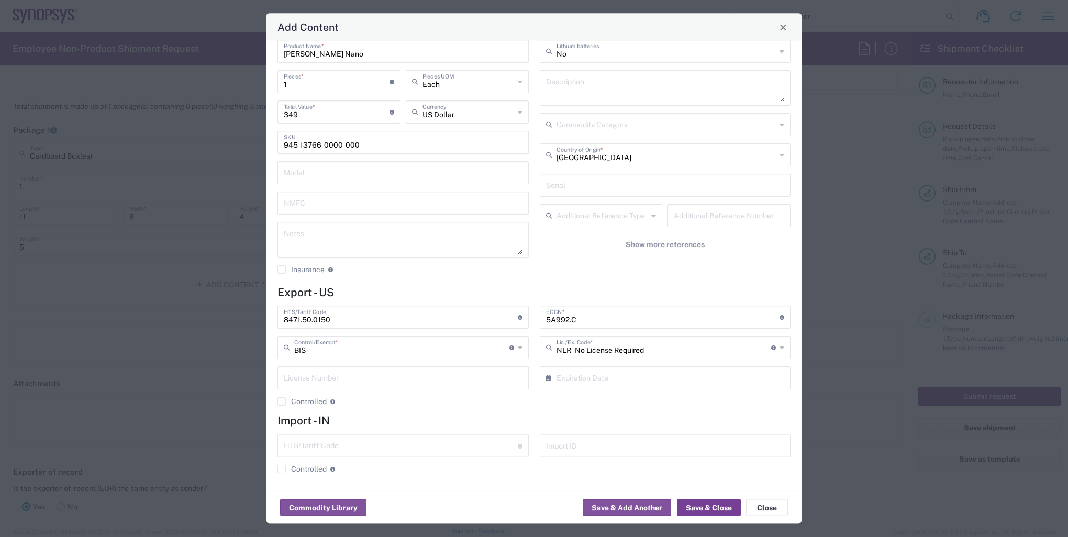
click at [700, 504] on button "Save & Close" at bounding box center [709, 507] width 64 height 17
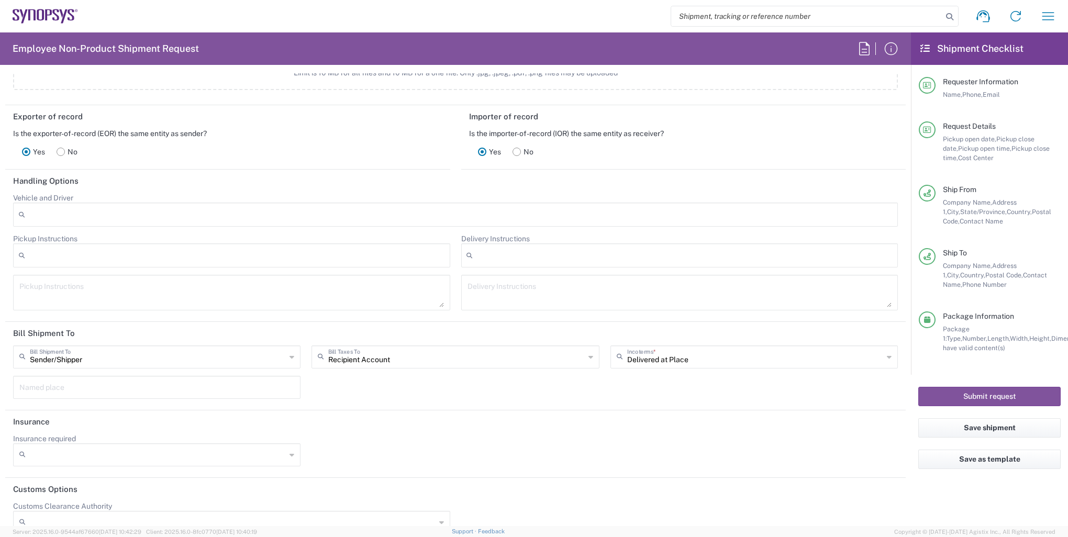
scroll to position [1373, 0]
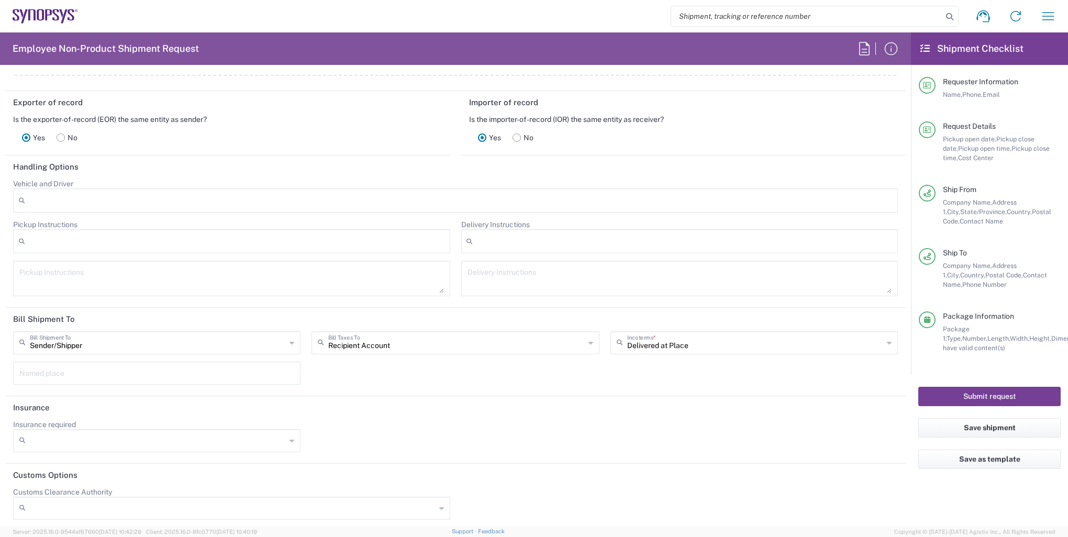
click at [1008, 400] on button "Submit request" at bounding box center [989, 396] width 142 height 19
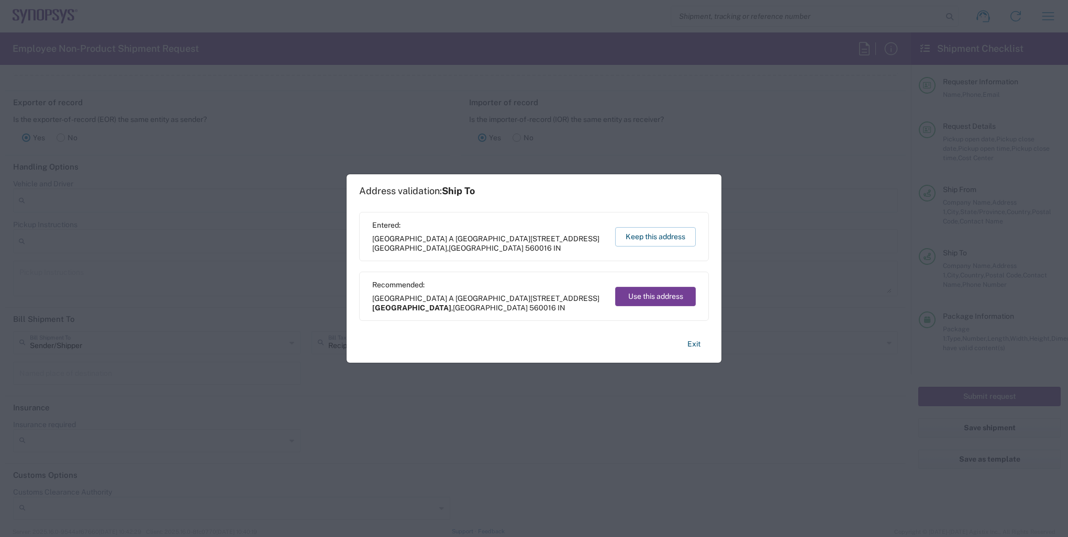
click at [680, 302] on button "Use this address" at bounding box center [655, 296] width 81 height 19
type input "[GEOGRAPHIC_DATA]"
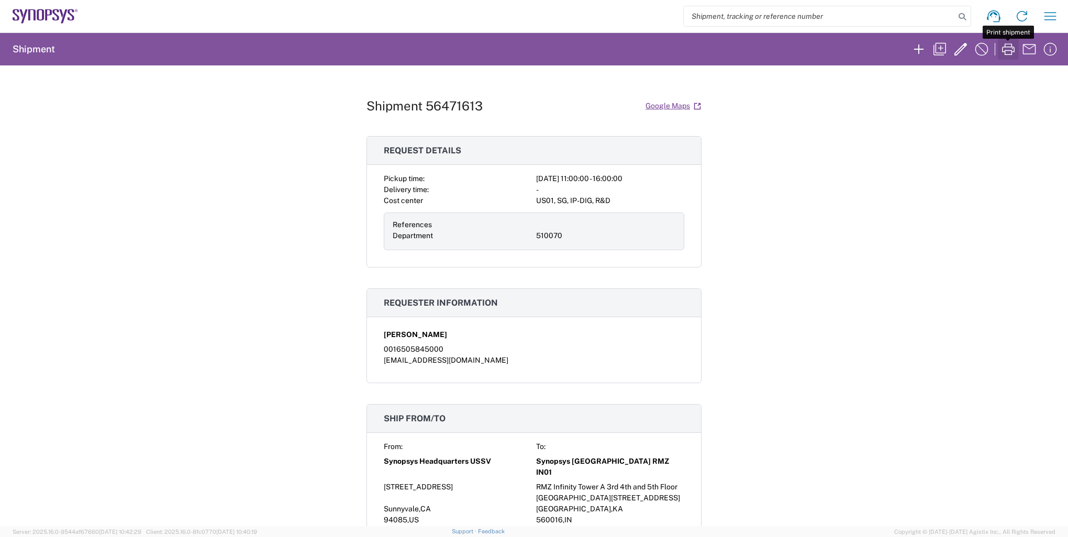
click at [1009, 52] on icon "button" at bounding box center [1008, 49] width 17 height 17
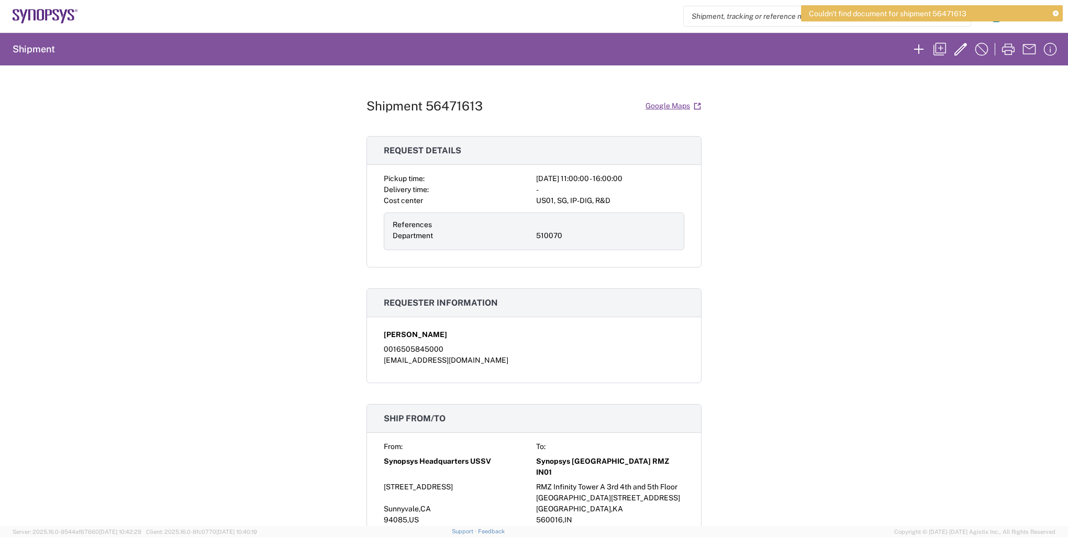
click at [711, 200] on div "Shipment 56471613 Google Maps Request details Pickup time: [DATE] 11:00:00 - 16…" at bounding box center [534, 295] width 1068 height 461
click at [1012, 53] on icon "button" at bounding box center [1008, 49] width 17 height 17
